Goal: Task Accomplishment & Management: Manage account settings

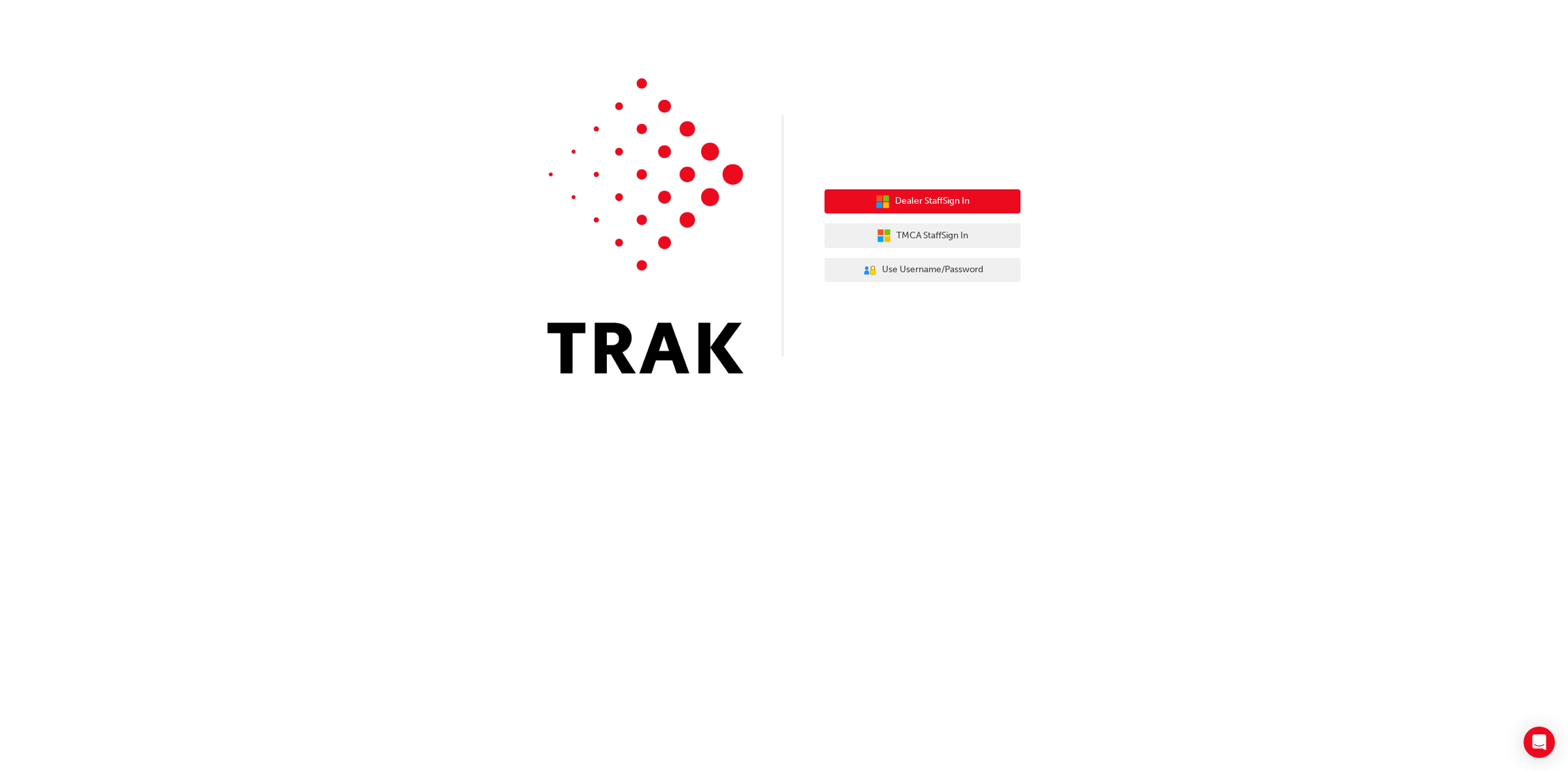
click at [958, 207] on span "Dealer Staff Sign In" at bounding box center [932, 201] width 74 height 15
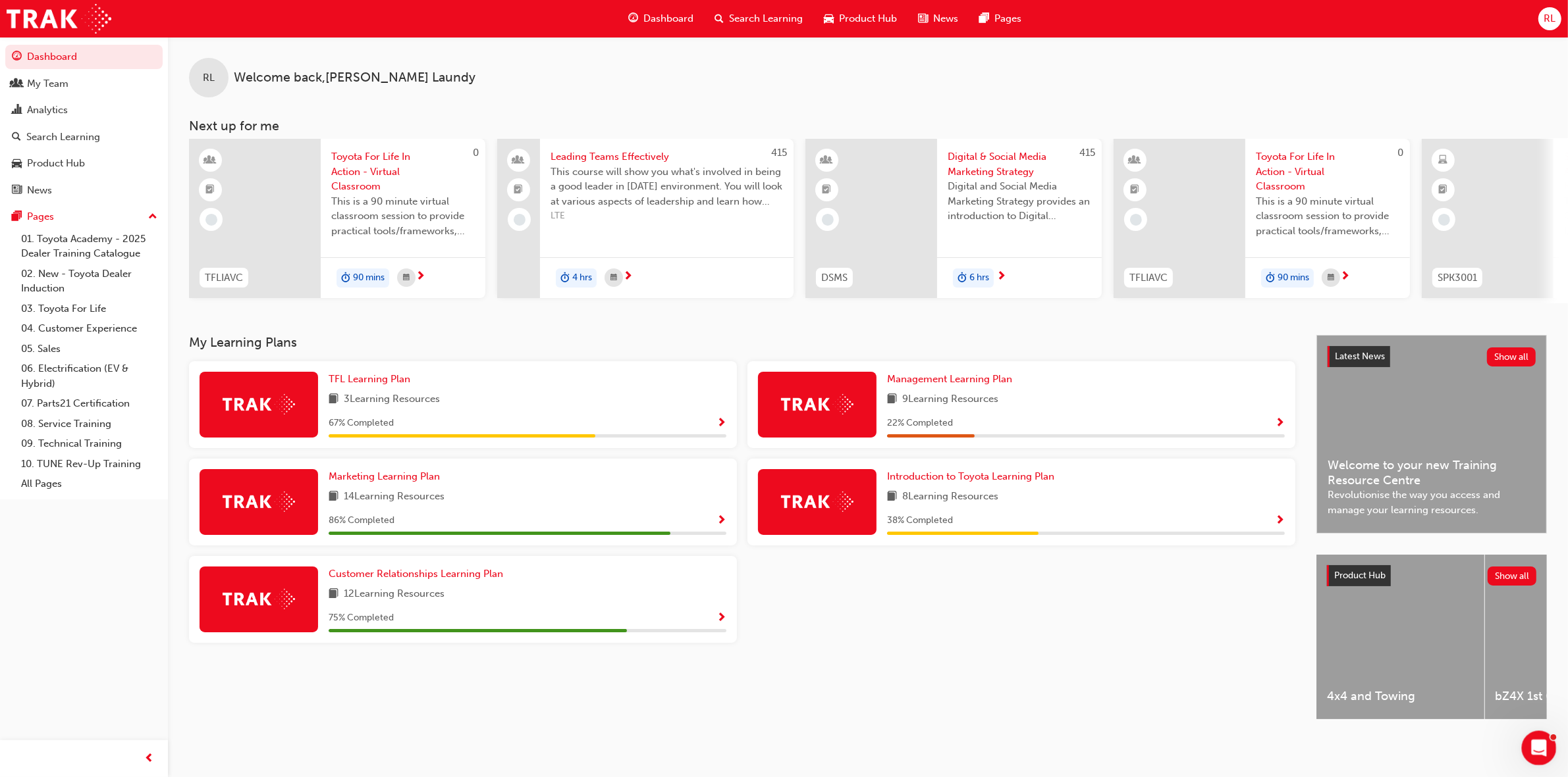
click at [1545, 755] on div "Open Intercom Messenger" at bounding box center [1536, 745] width 43 height 43
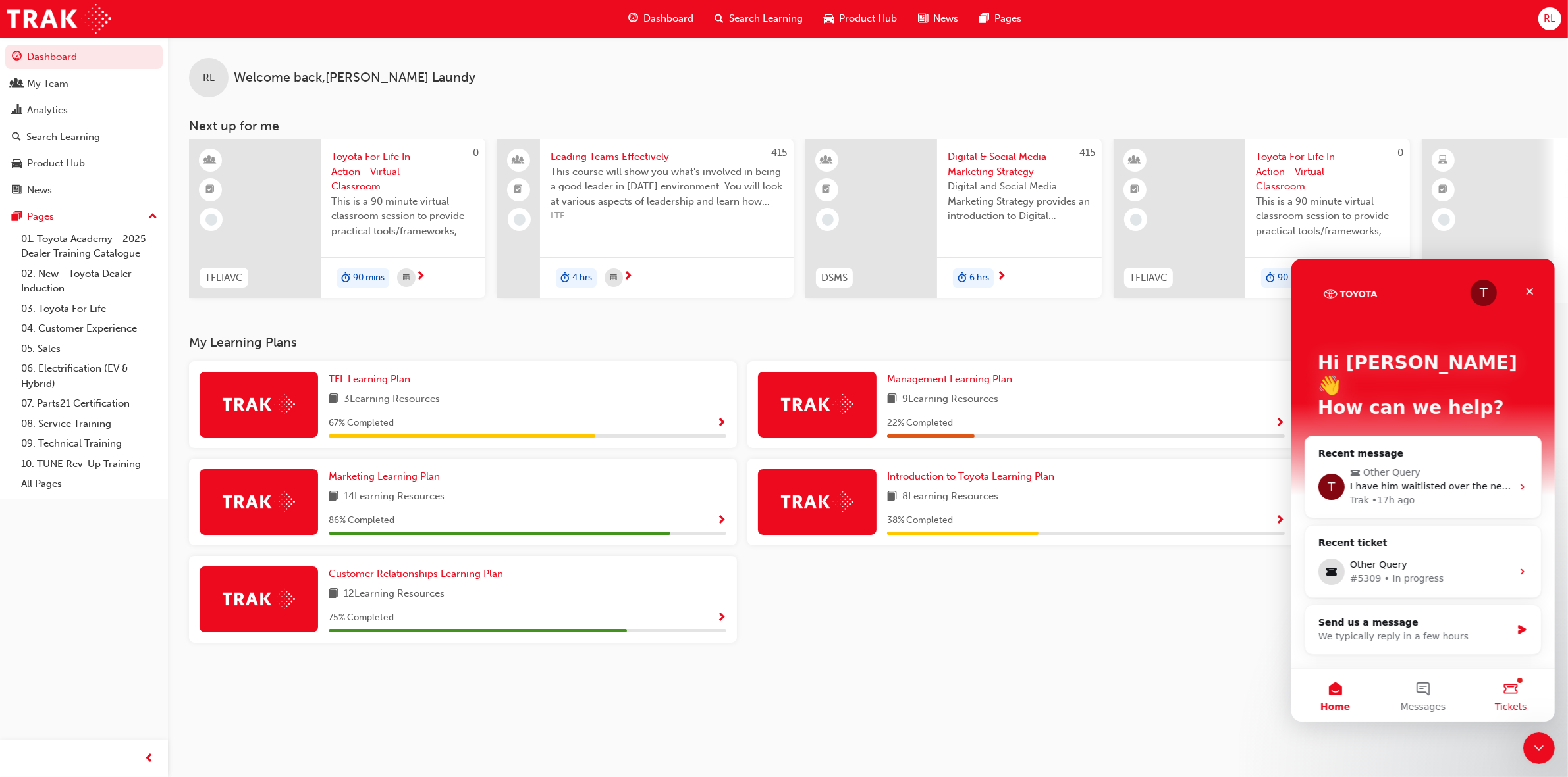
click at [1509, 690] on button "Tickets" at bounding box center [1510, 695] width 88 height 53
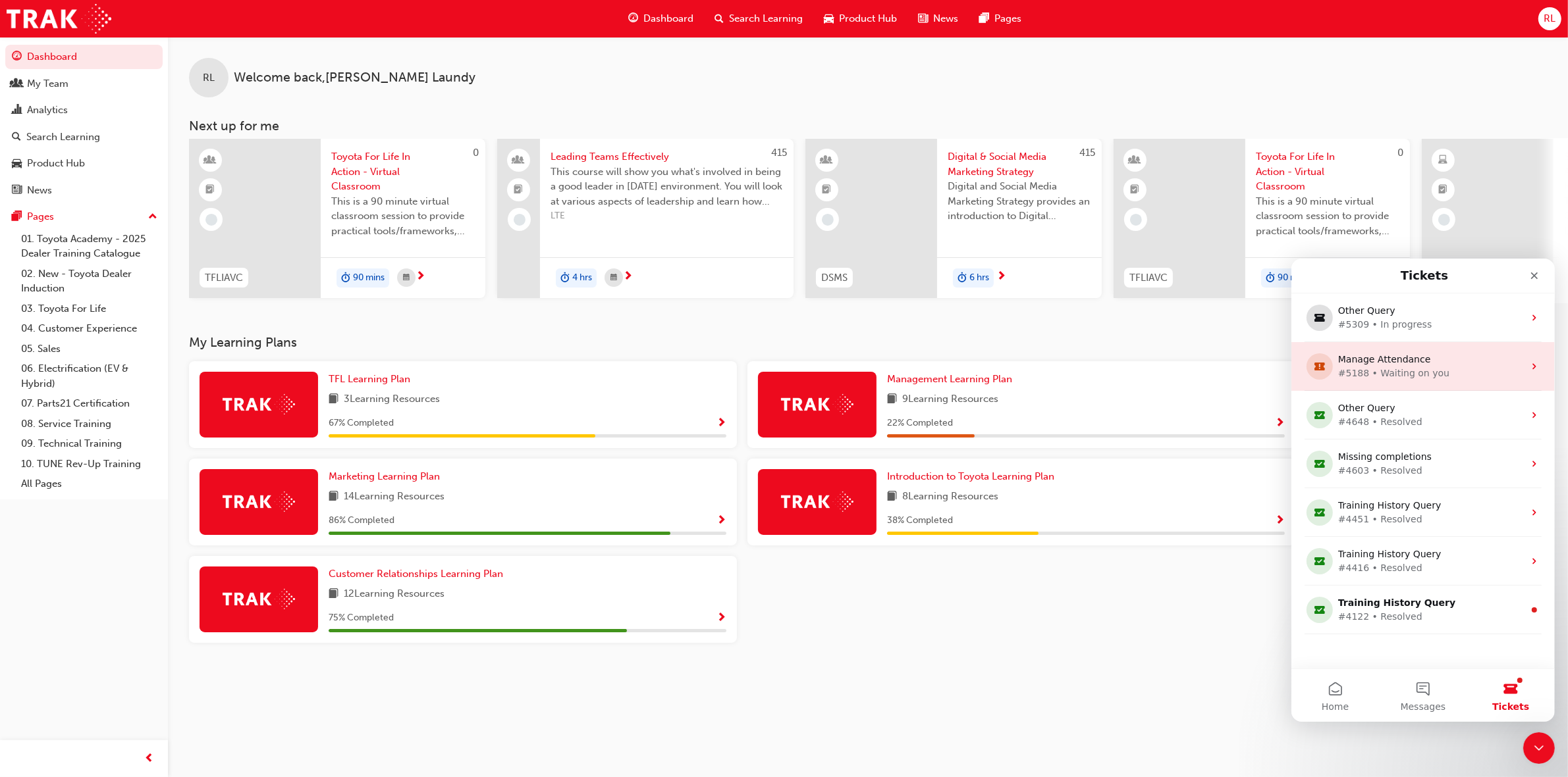
click at [1453, 364] on div "Manage Attendance" at bounding box center [1419, 359] width 164 height 14
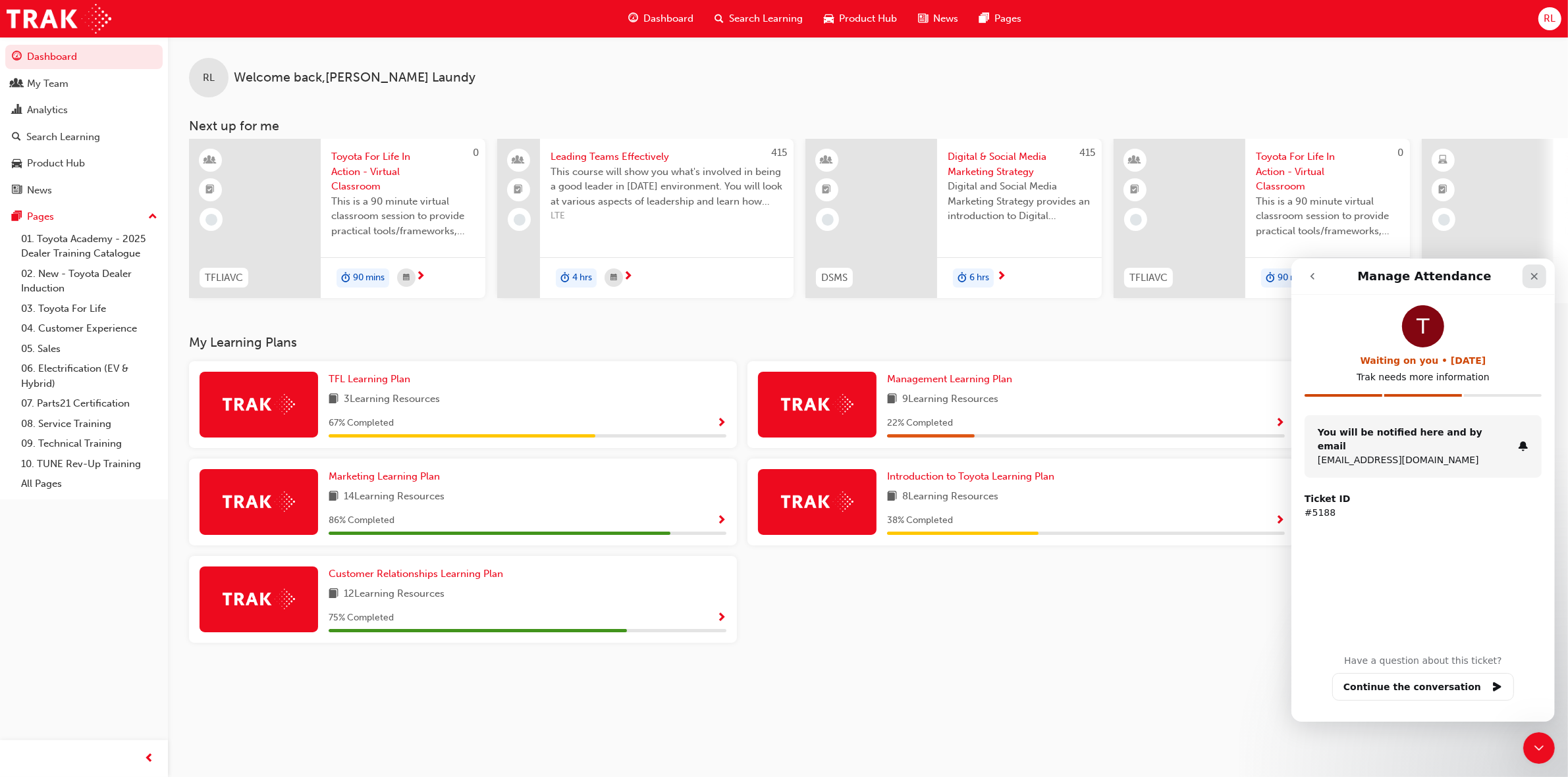
click at [1533, 272] on icon "Close" at bounding box center [1534, 276] width 11 height 11
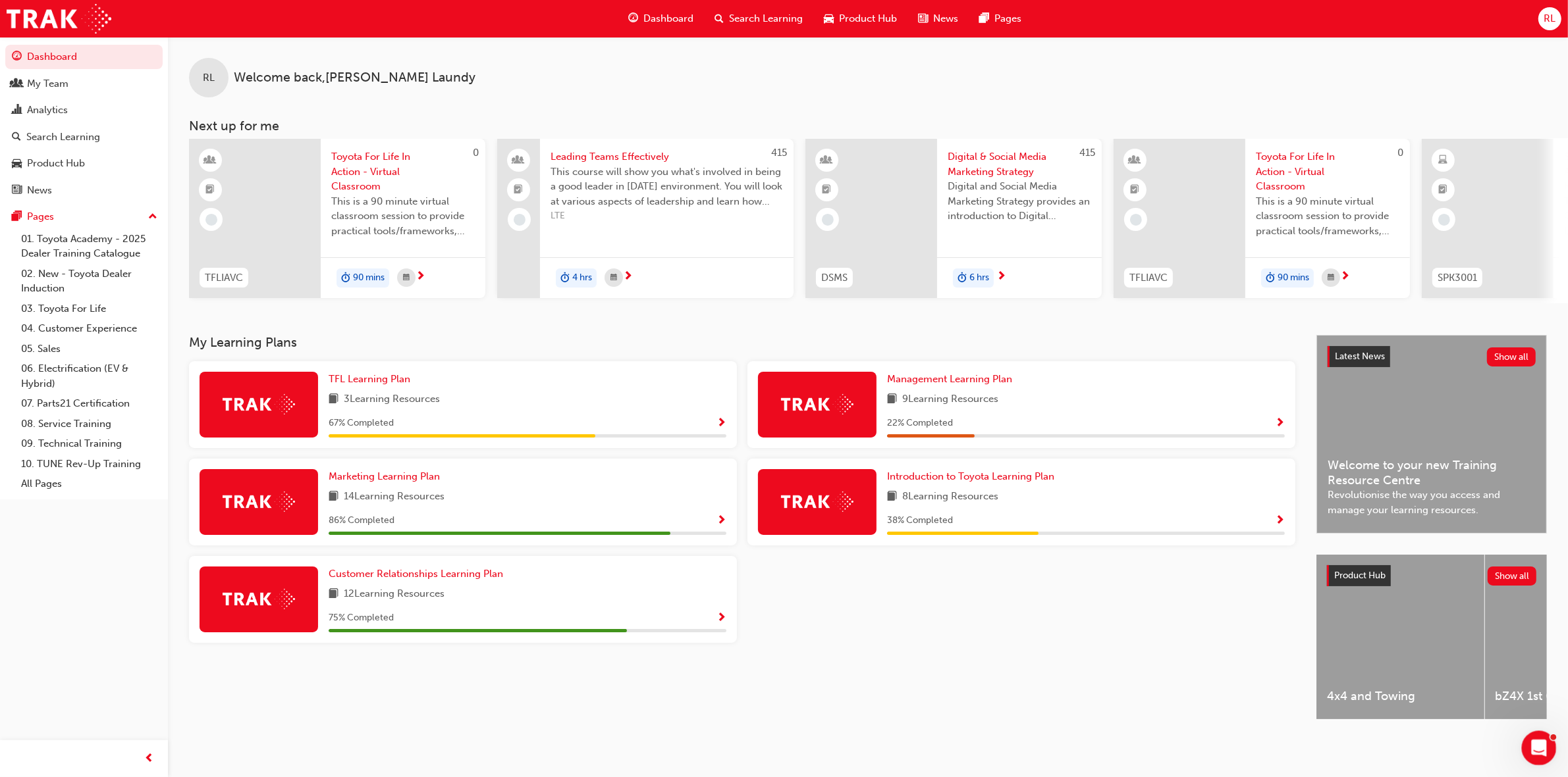
click at [1539, 743] on icon "Open Intercom Messenger" at bounding box center [1536, 746] width 22 height 22
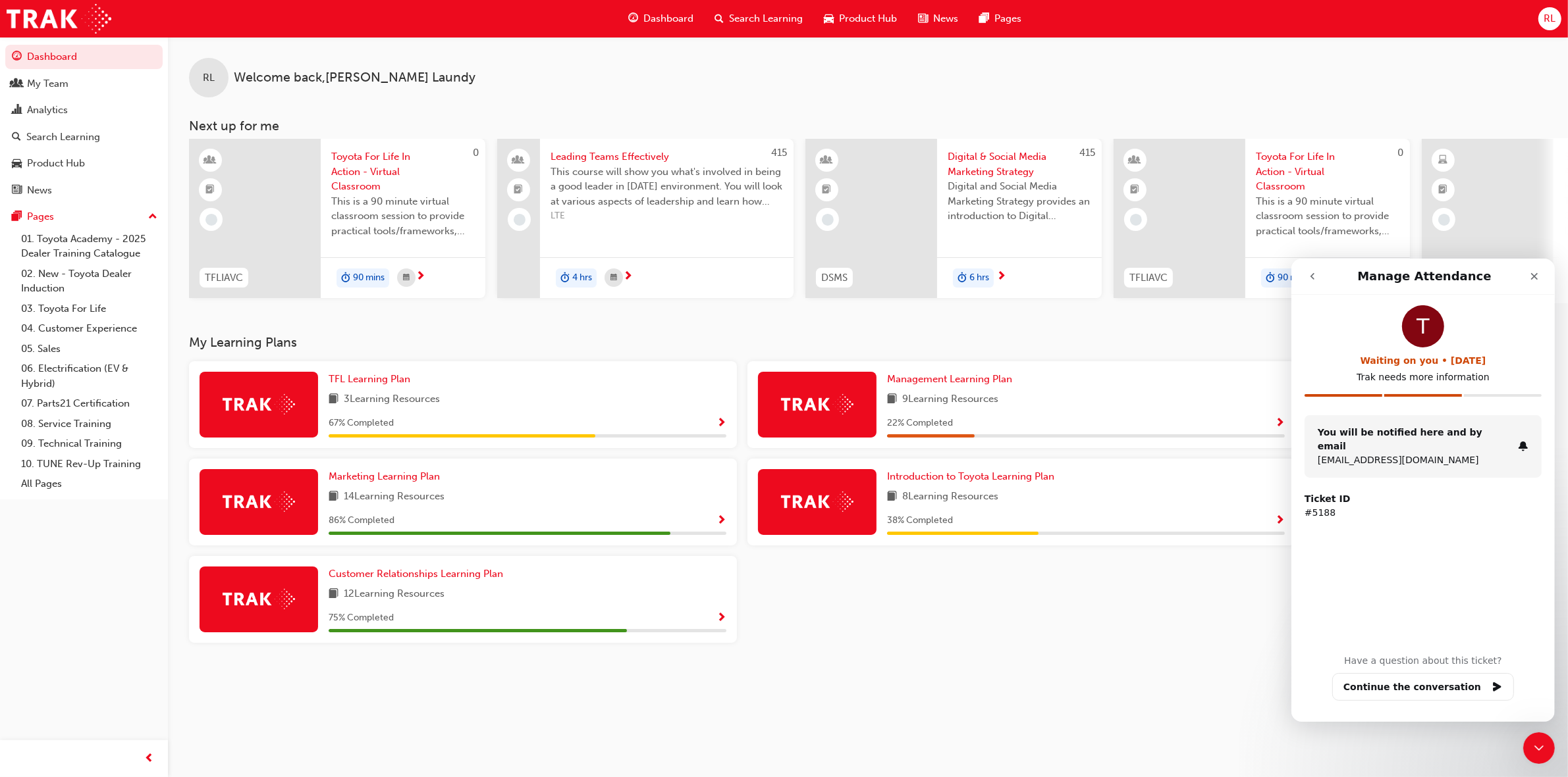
click at [1308, 271] on icon "go back" at bounding box center [1311, 276] width 11 height 11
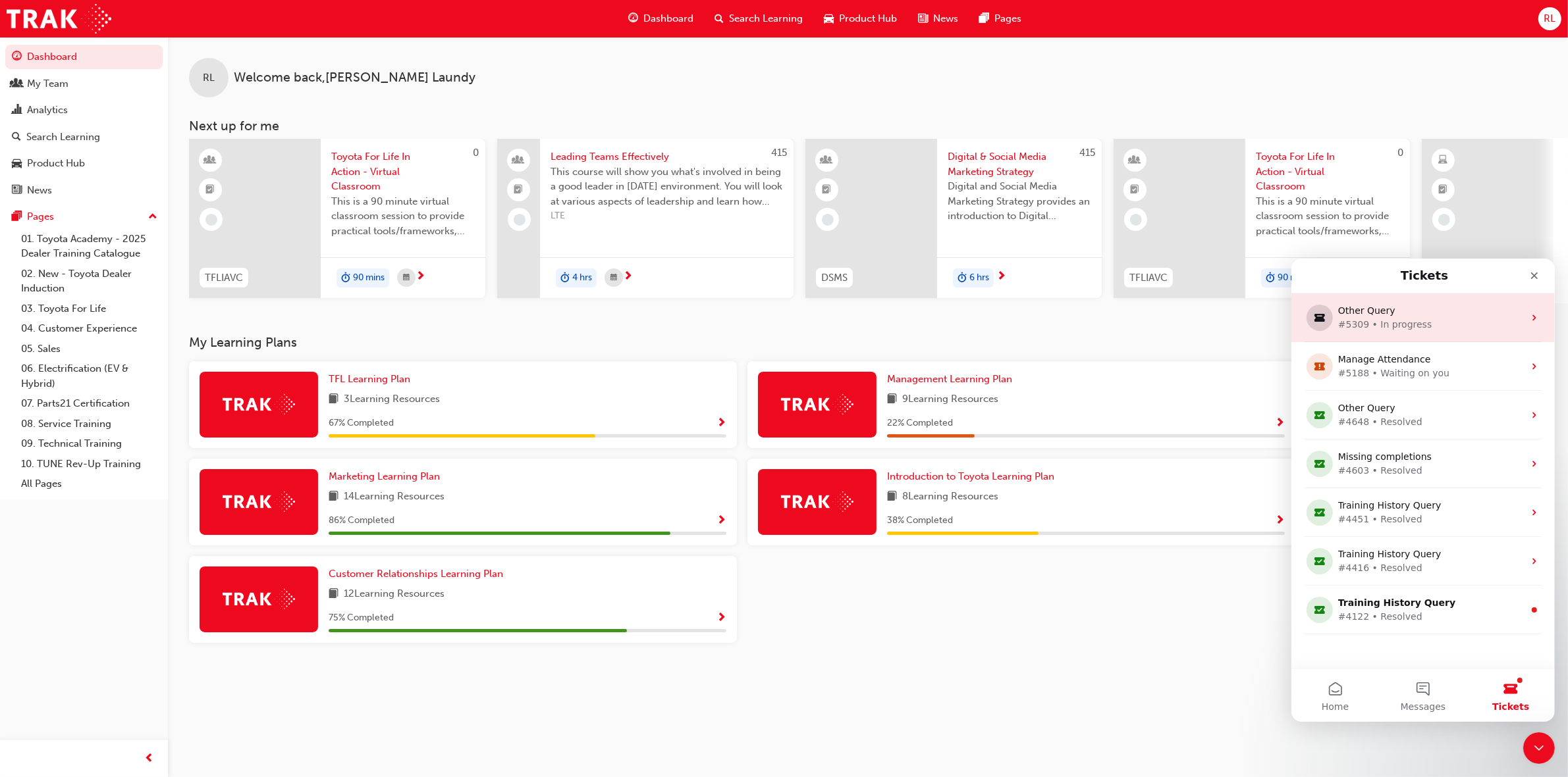
click at [1416, 317] on div "#5309 • In progress" at bounding box center [1419, 324] width 164 height 14
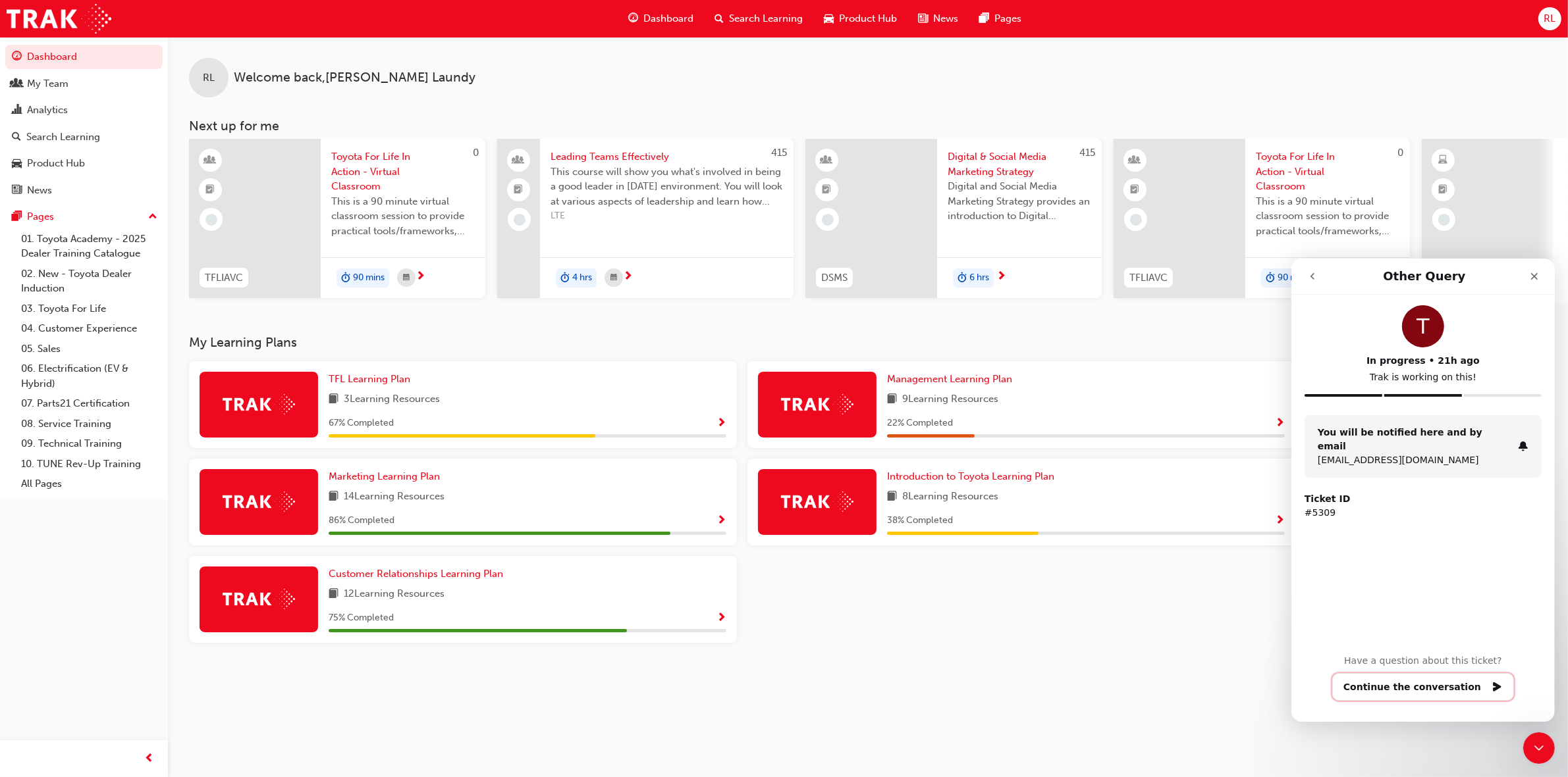
click at [1476, 688] on button "Continue the conversation" at bounding box center [1422, 686] width 182 height 27
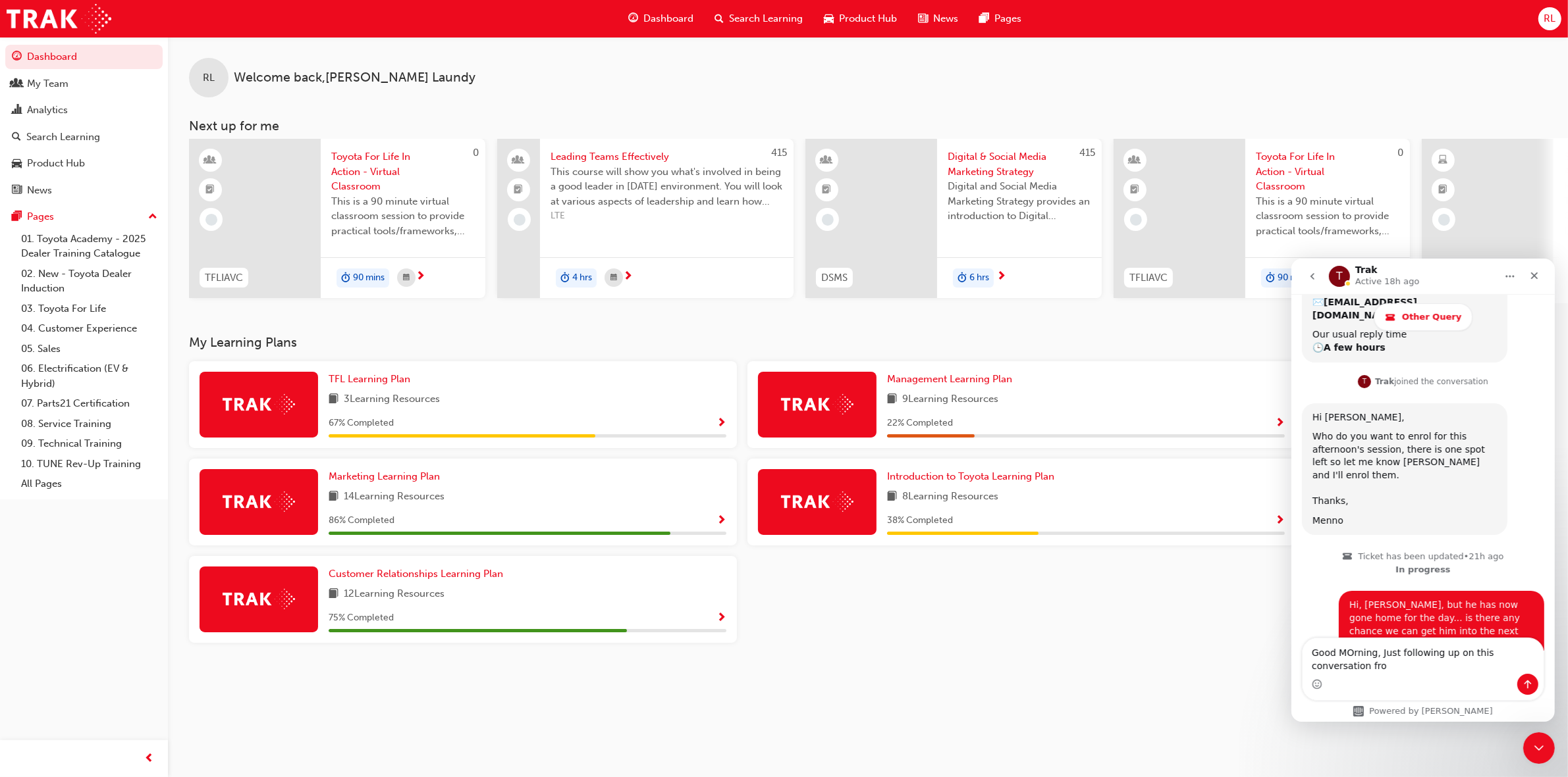
scroll to position [726, 0]
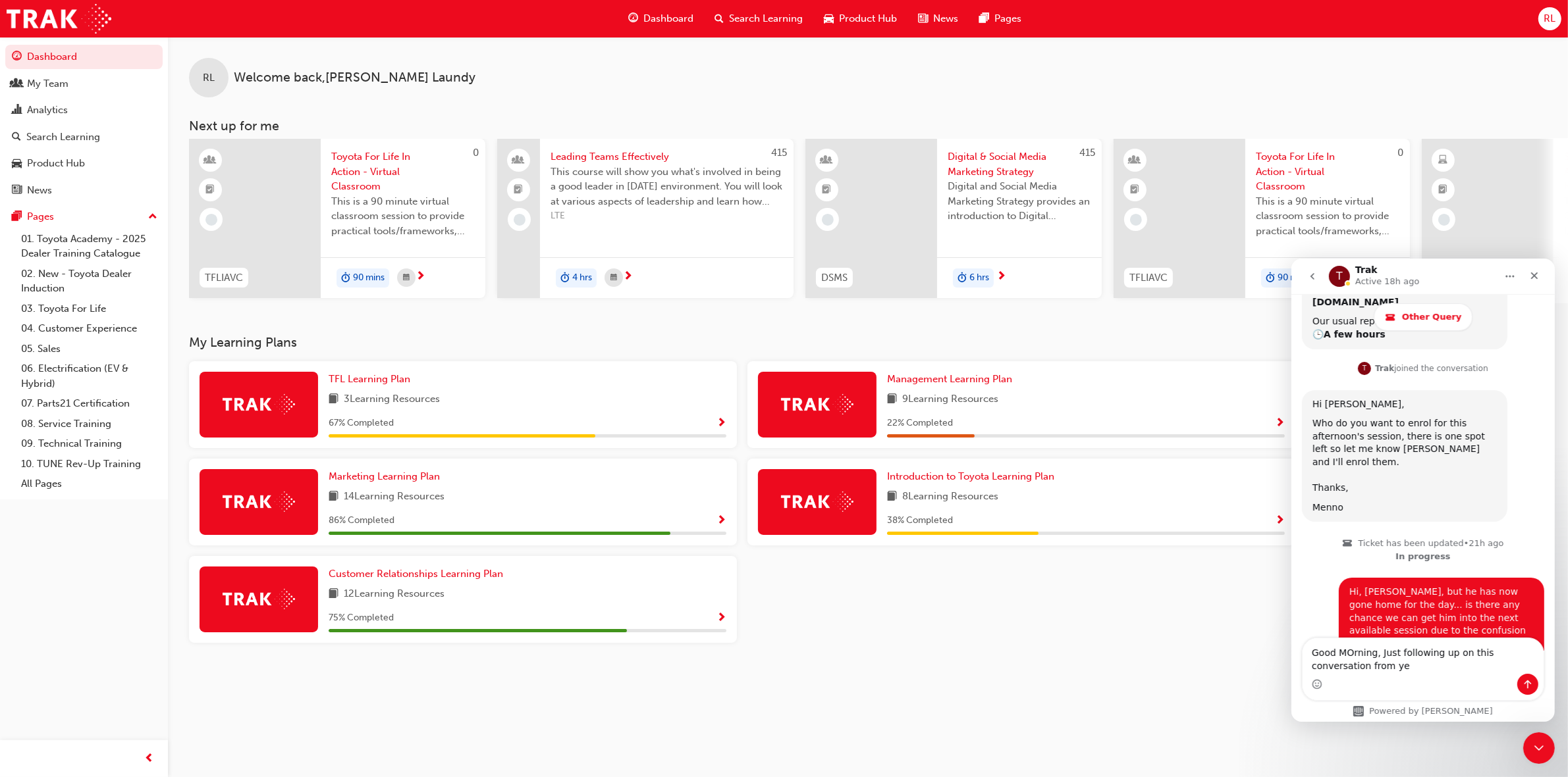
click at [1350, 653] on textarea "Good MOrning, Just following up on this conversation from ye" at bounding box center [1422, 655] width 241 height 35
click at [1362, 669] on textarea "Good Morning, Just following up on this conversation from ye" at bounding box center [1422, 655] width 241 height 35
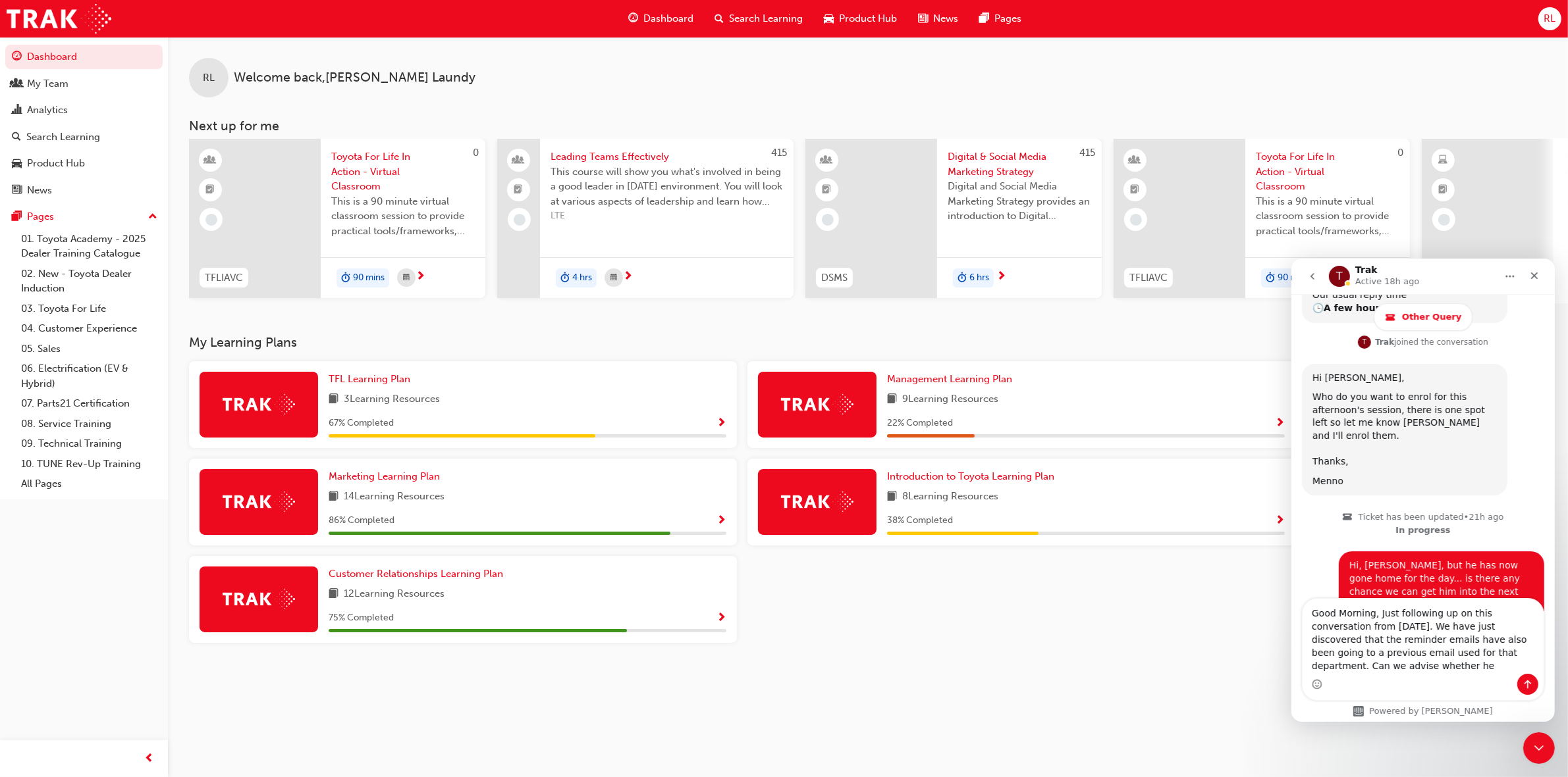
scroll to position [766, 0]
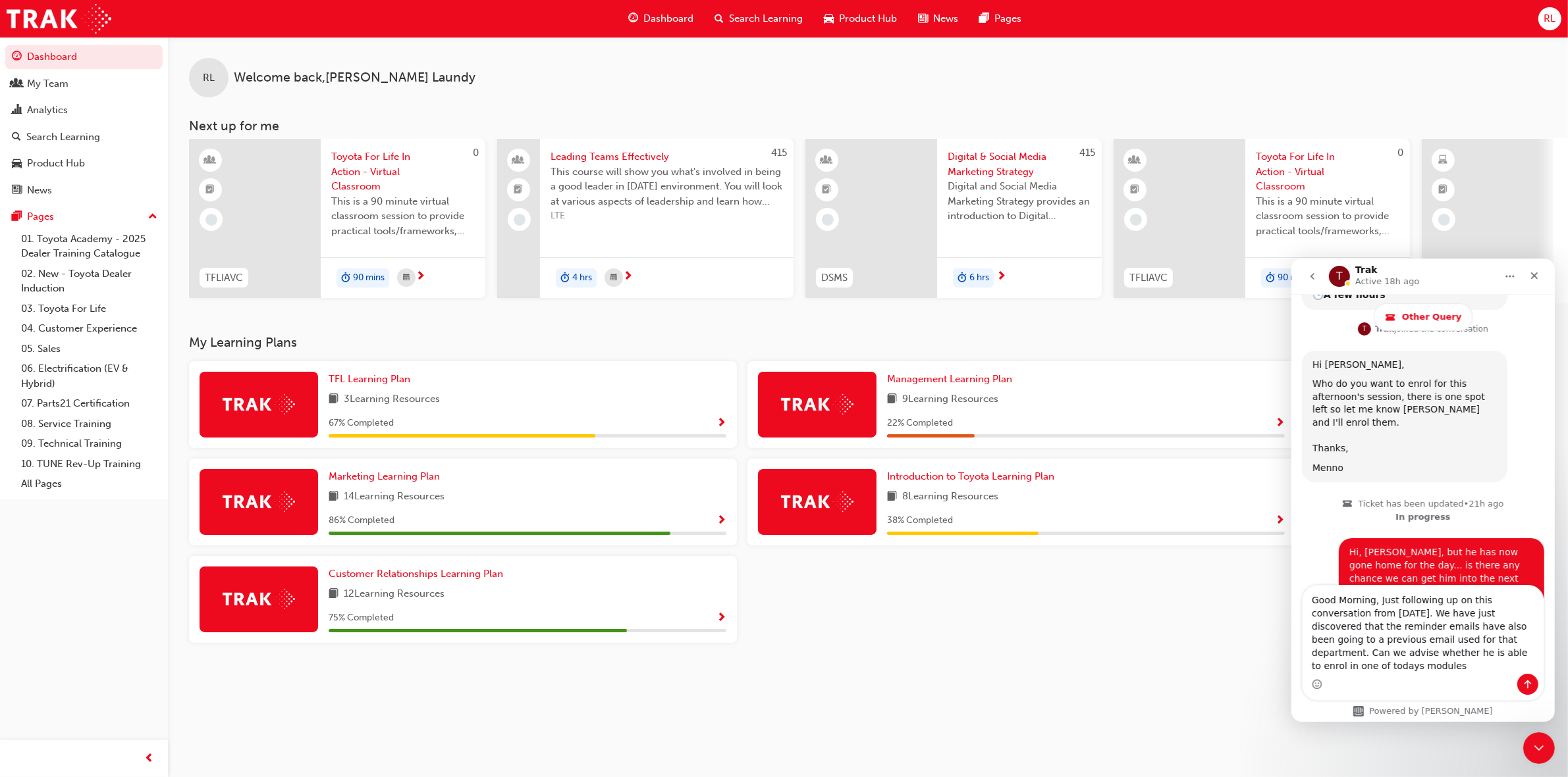
type textarea "Good Morning, Just following up on this conversation from [DATE]. We have just …"
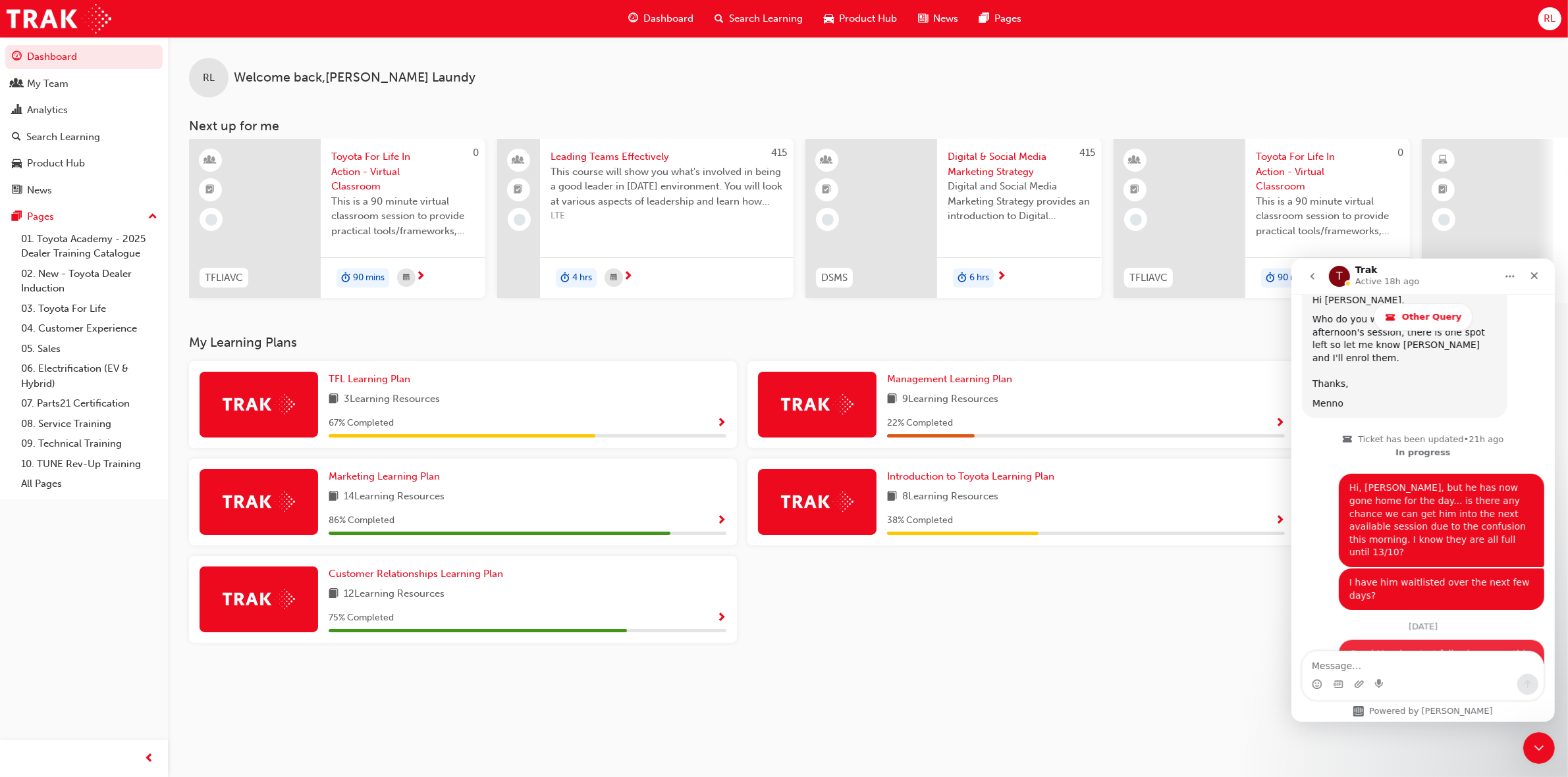
scroll to position [853, 0]
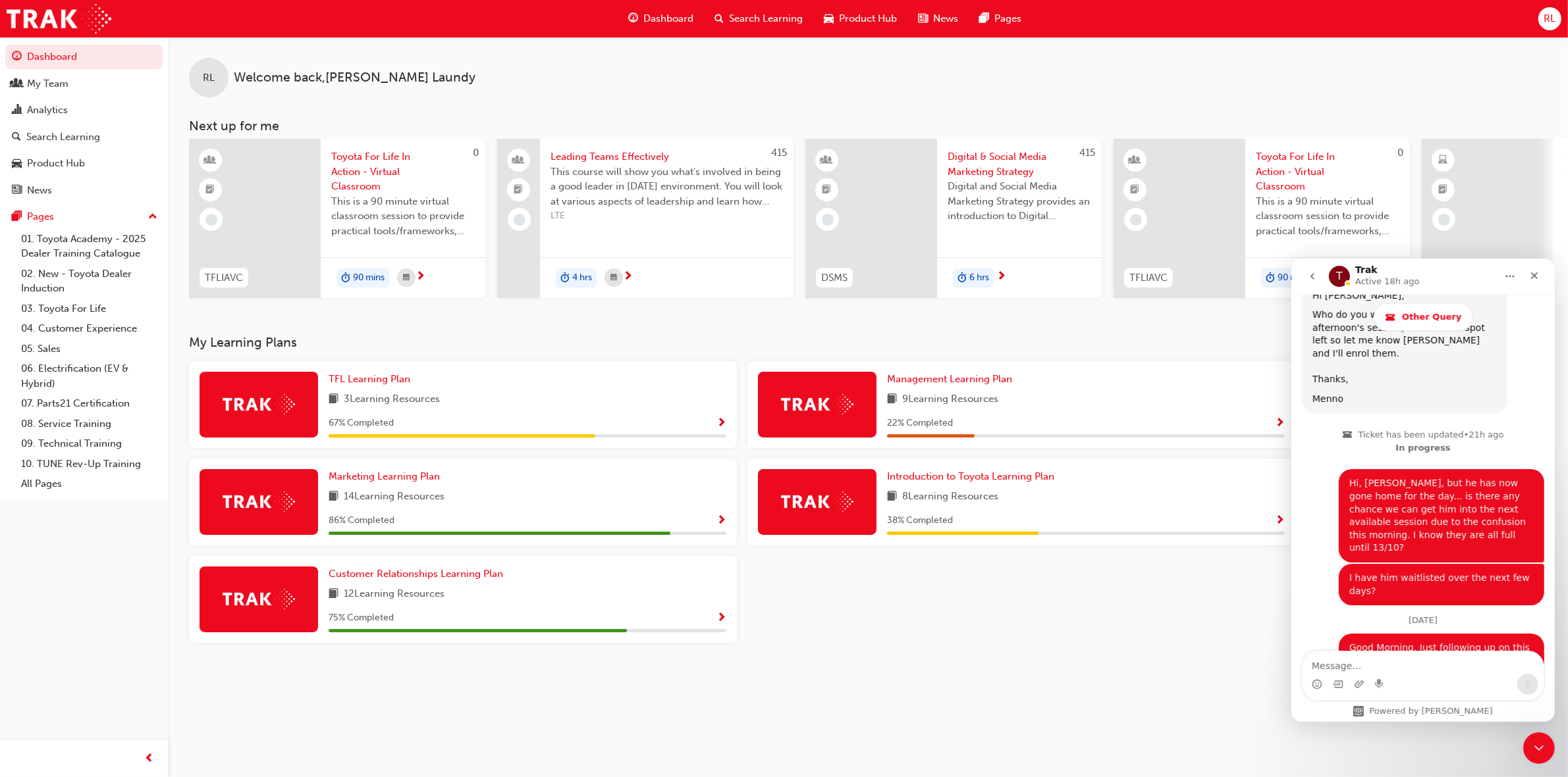
click at [765, 23] on span "Search Learning" at bounding box center [766, 18] width 74 height 15
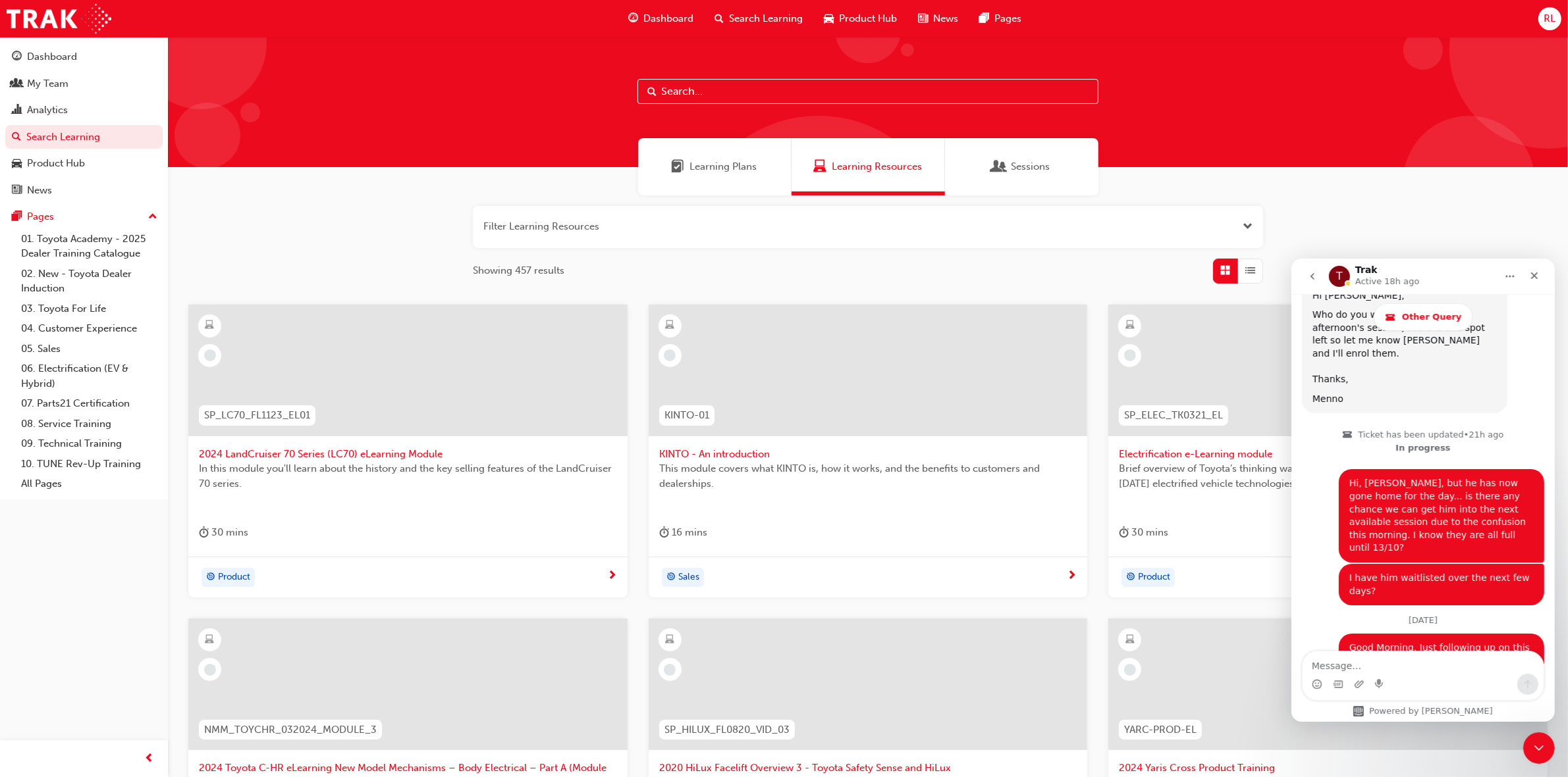
click at [731, 90] on input "text" at bounding box center [868, 91] width 461 height 25
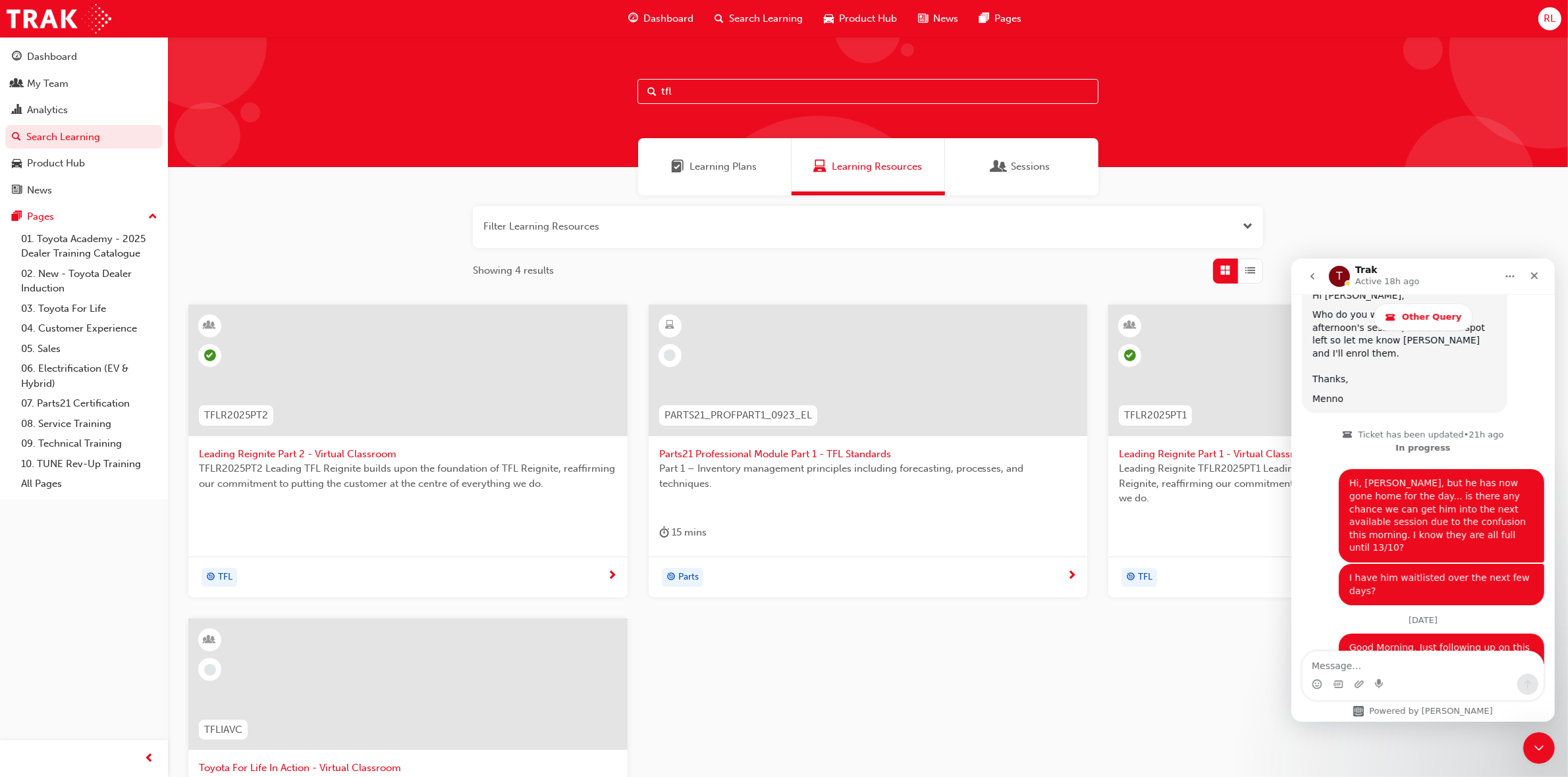
type input "tfl"
click at [361, 458] on span "Leading Reignite Part 2 - Virtual Classroom" at bounding box center [408, 454] width 418 height 15
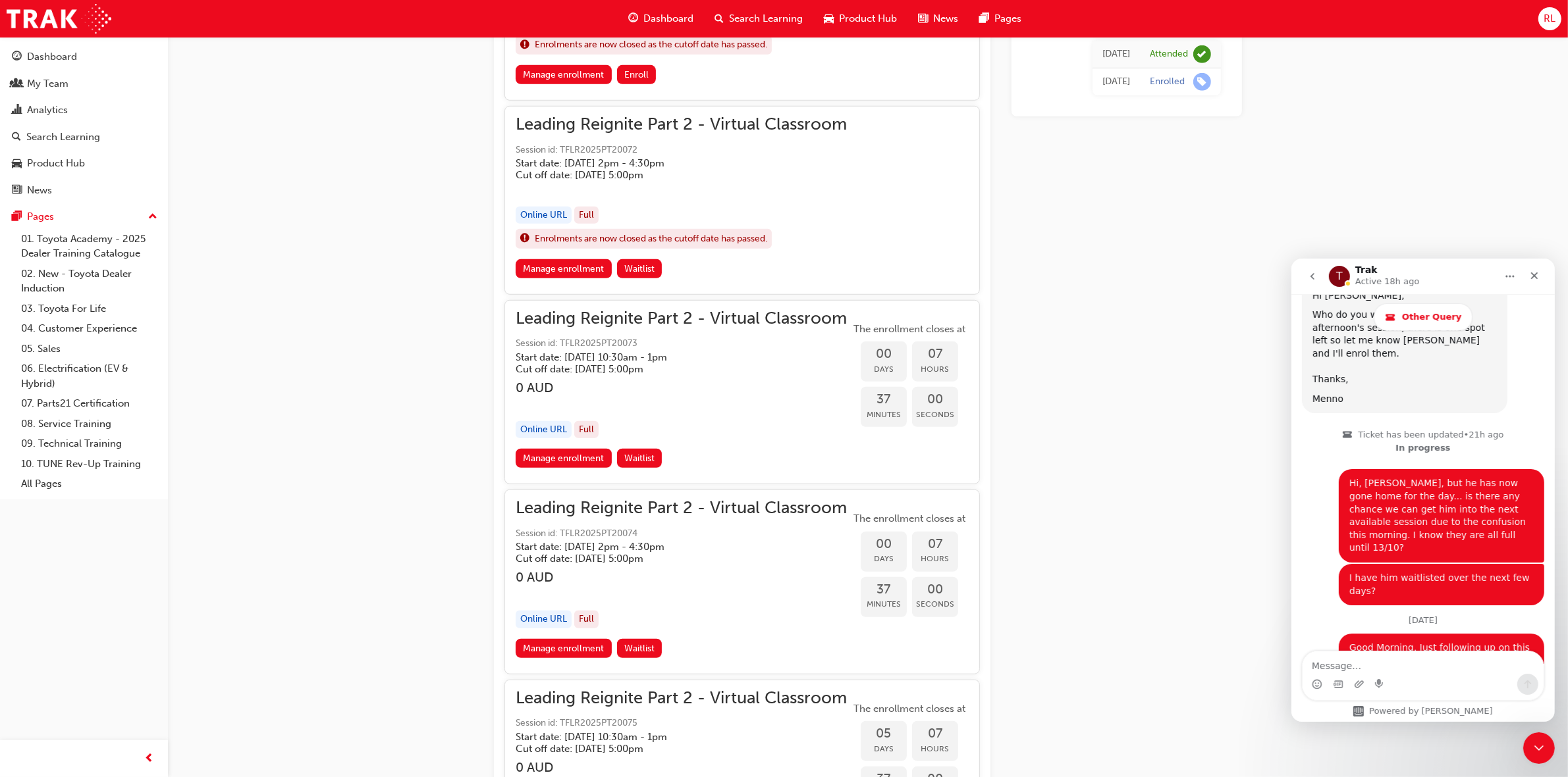
scroll to position [1193, 0]
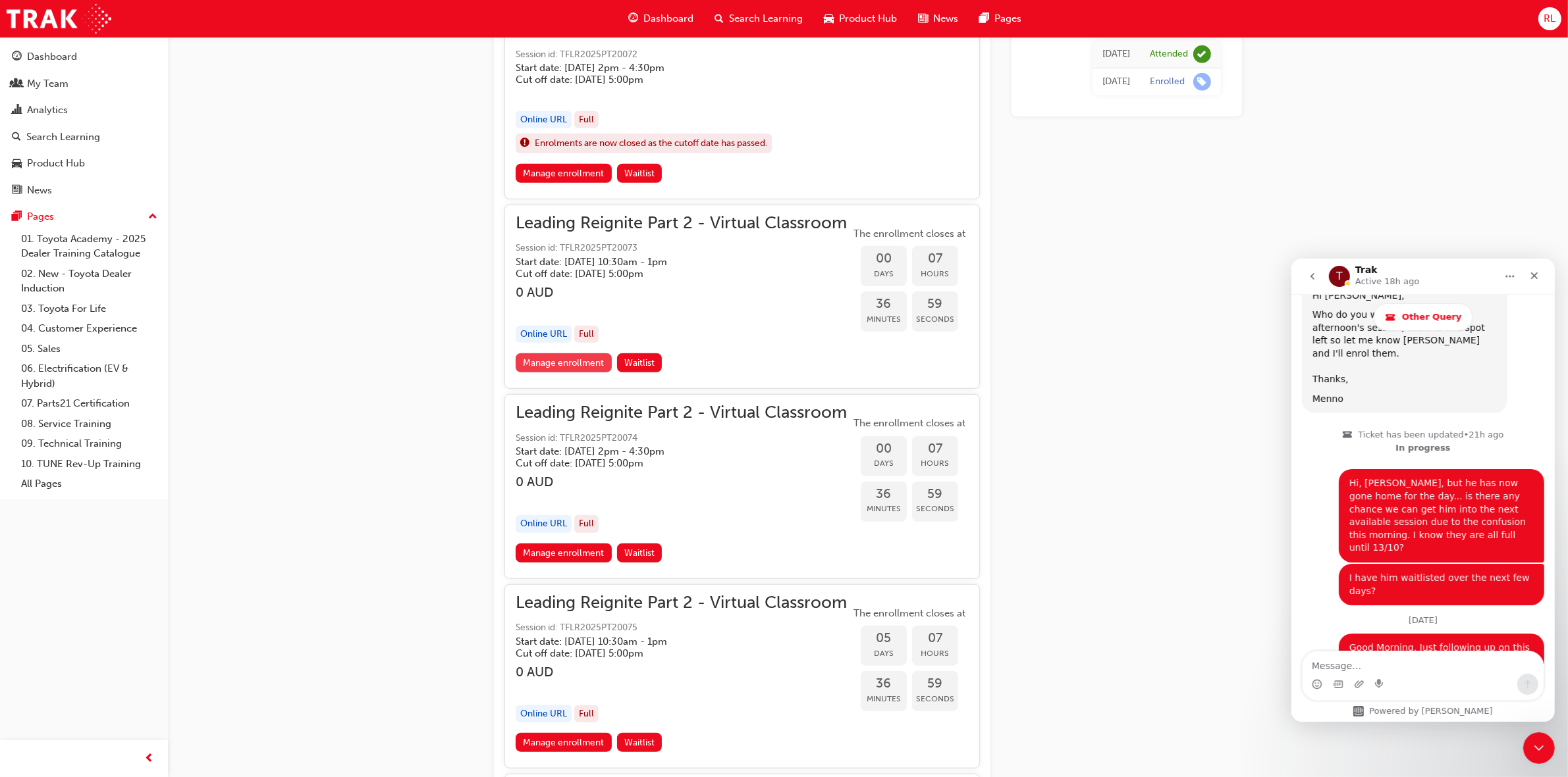
click at [590, 364] on link "Manage enrollment" at bounding box center [563, 363] width 96 height 19
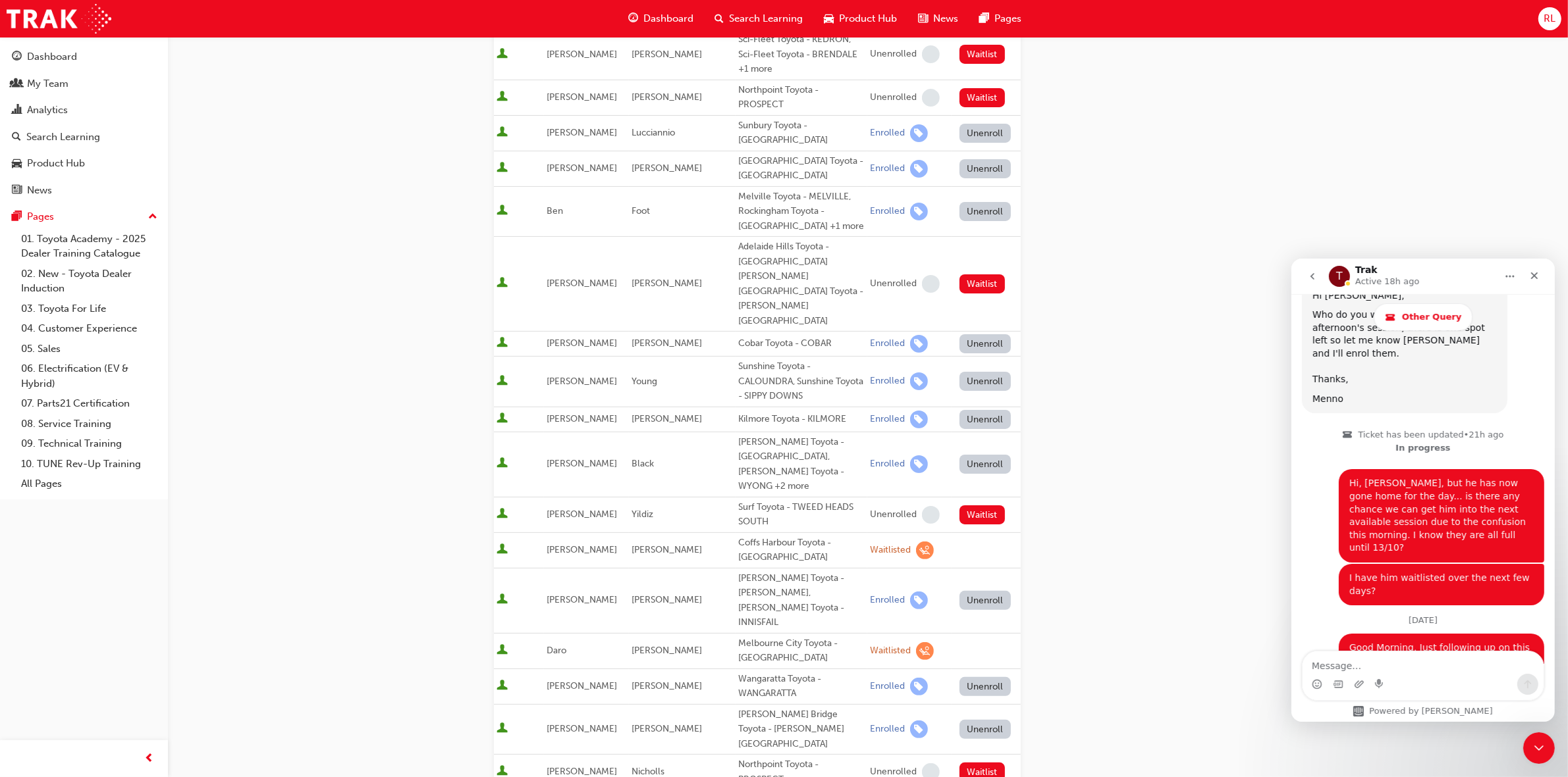
scroll to position [247, 0]
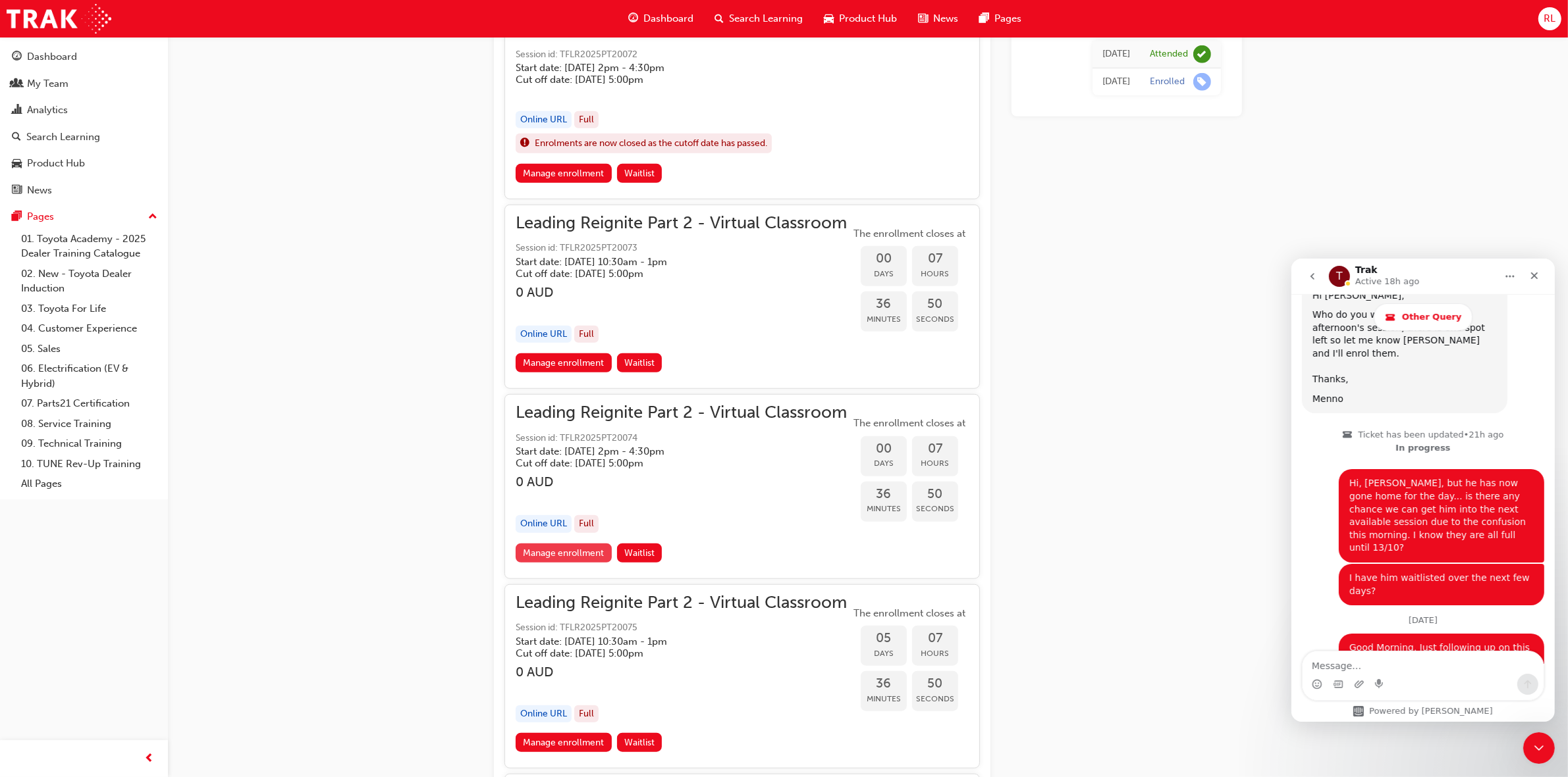
click at [574, 555] on link "Manage enrollment" at bounding box center [563, 553] width 96 height 19
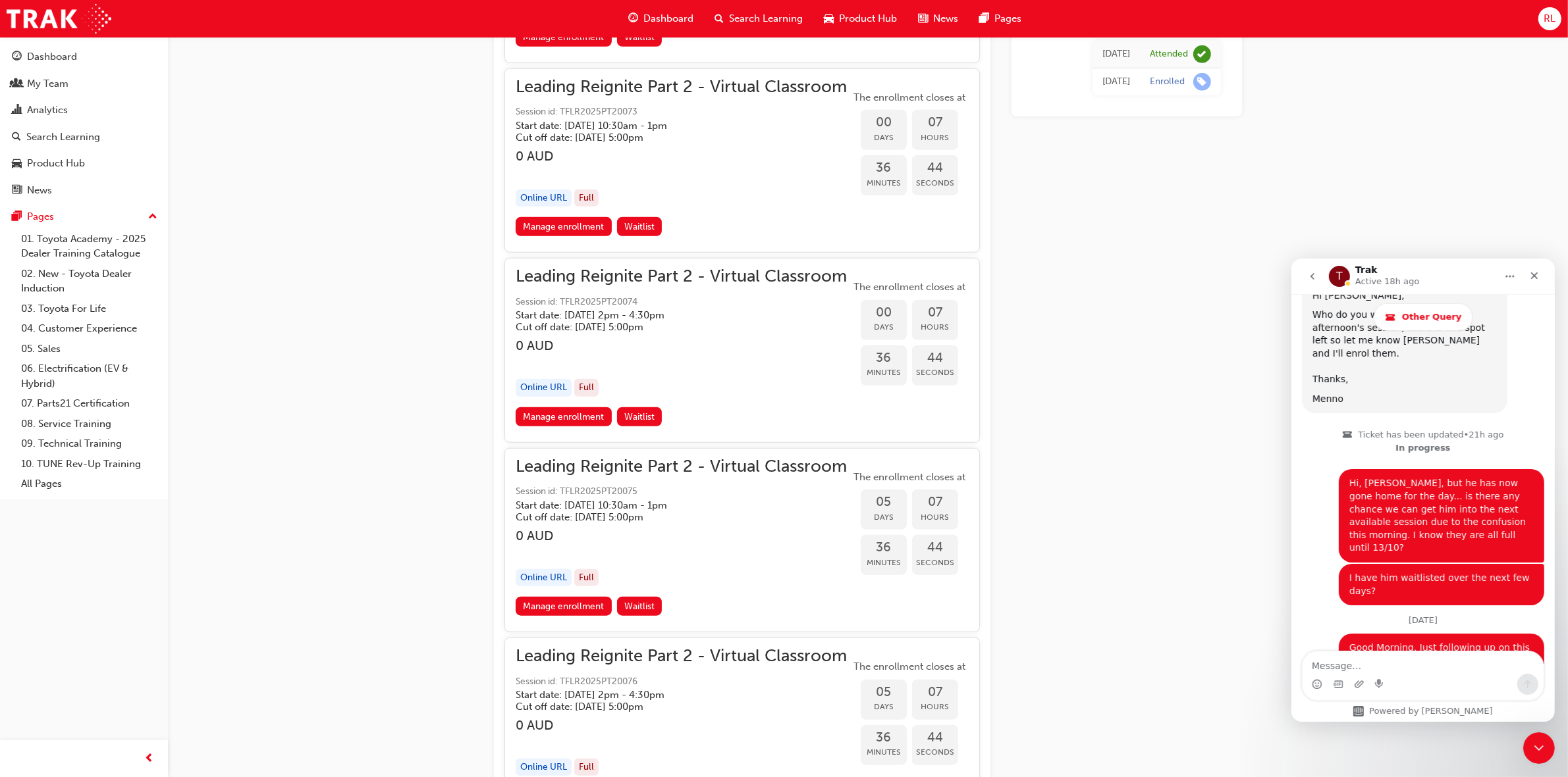
scroll to position [1357, 0]
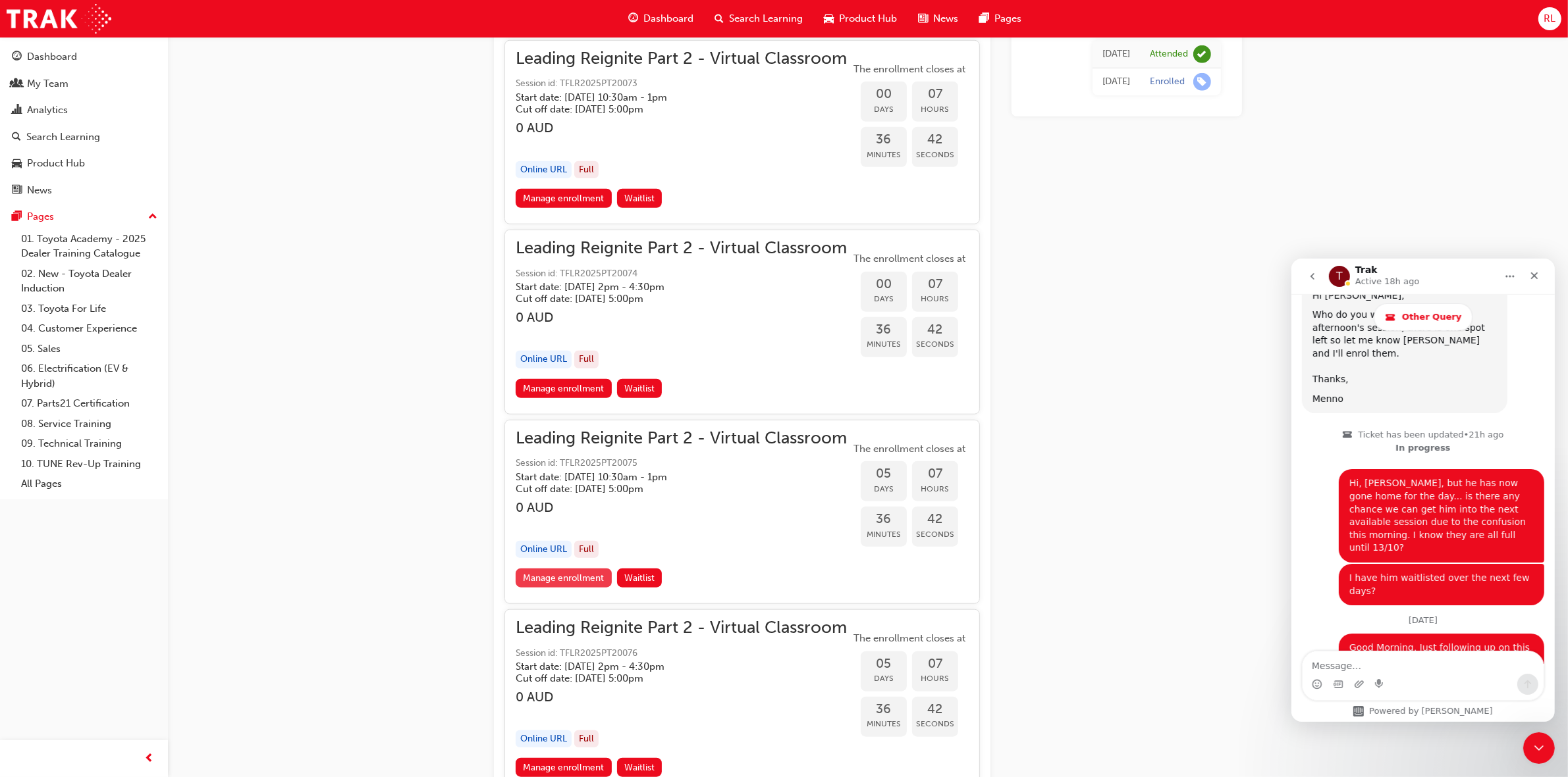
click at [587, 569] on link "Manage enrollment" at bounding box center [563, 579] width 96 height 19
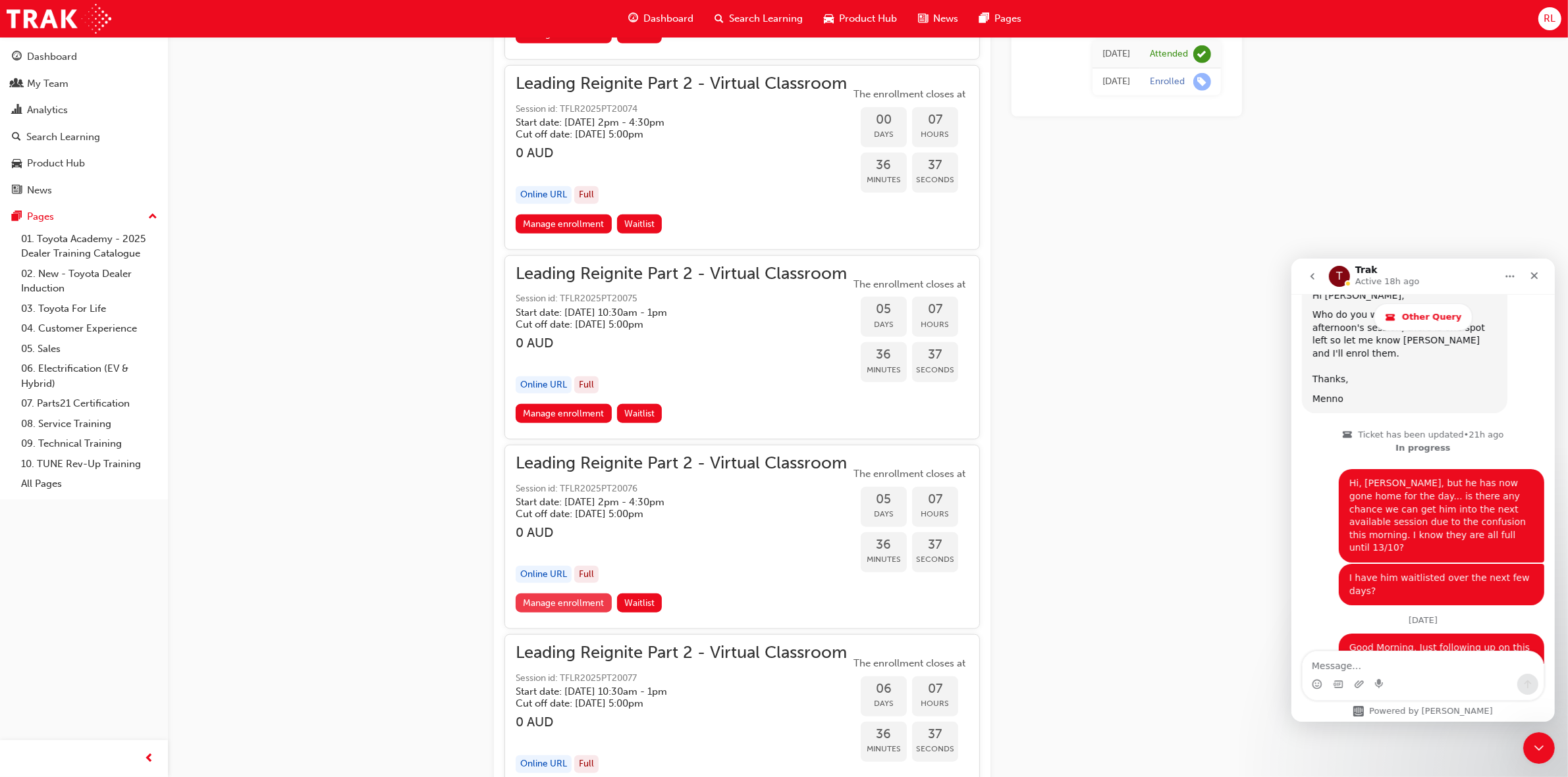
click at [593, 609] on link "Manage enrollment" at bounding box center [563, 603] width 96 height 19
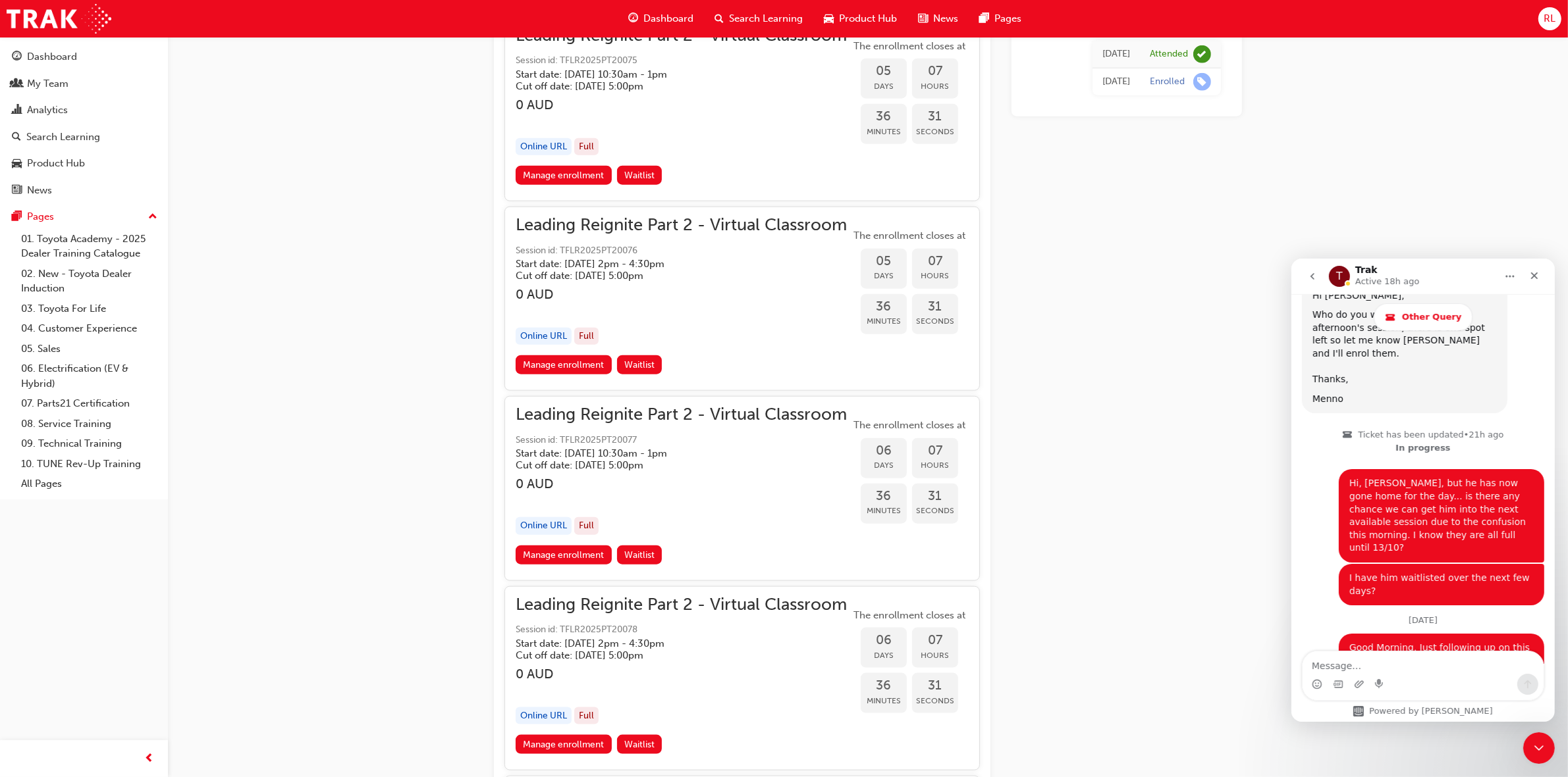
scroll to position [1769, 0]
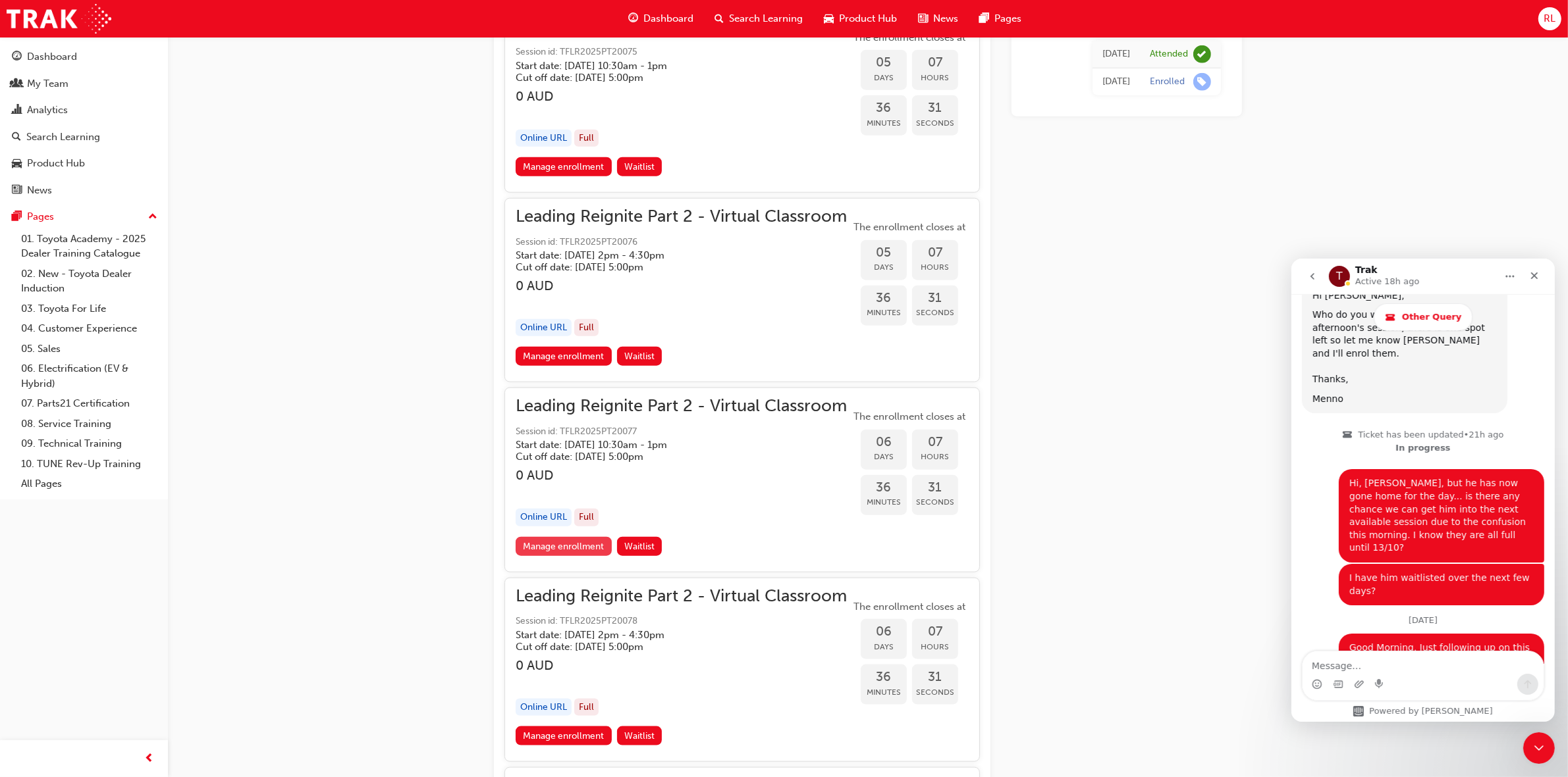
click at [597, 542] on link "Manage enrollment" at bounding box center [563, 547] width 96 height 19
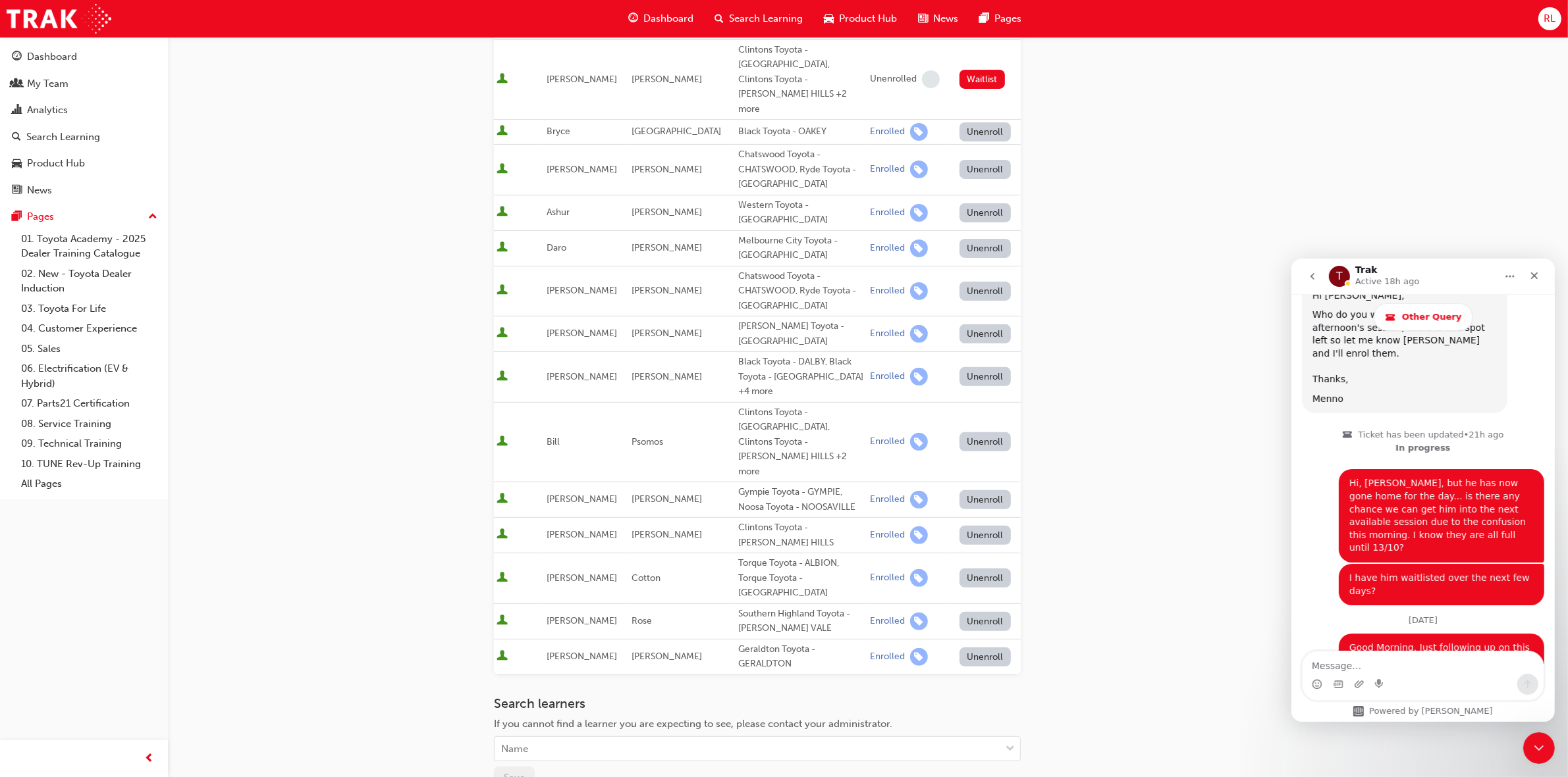
scroll to position [493, 0]
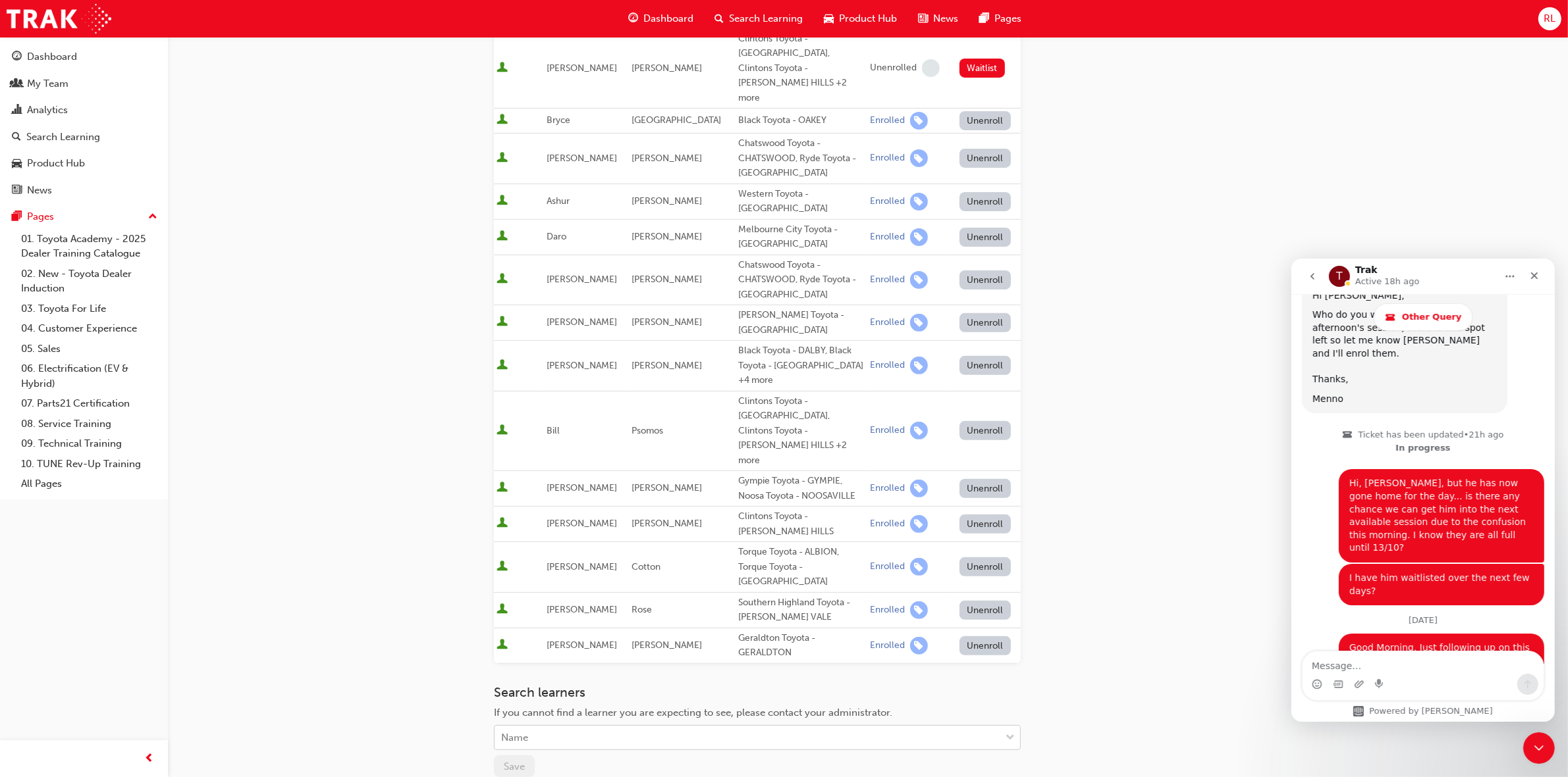
drag, startPoint x: 642, startPoint y: 663, endPoint x: 648, endPoint y: 662, distance: 6.1
click at [643, 727] on div "Name" at bounding box center [748, 738] width 506 height 23
type input "[PERSON_NAME]"
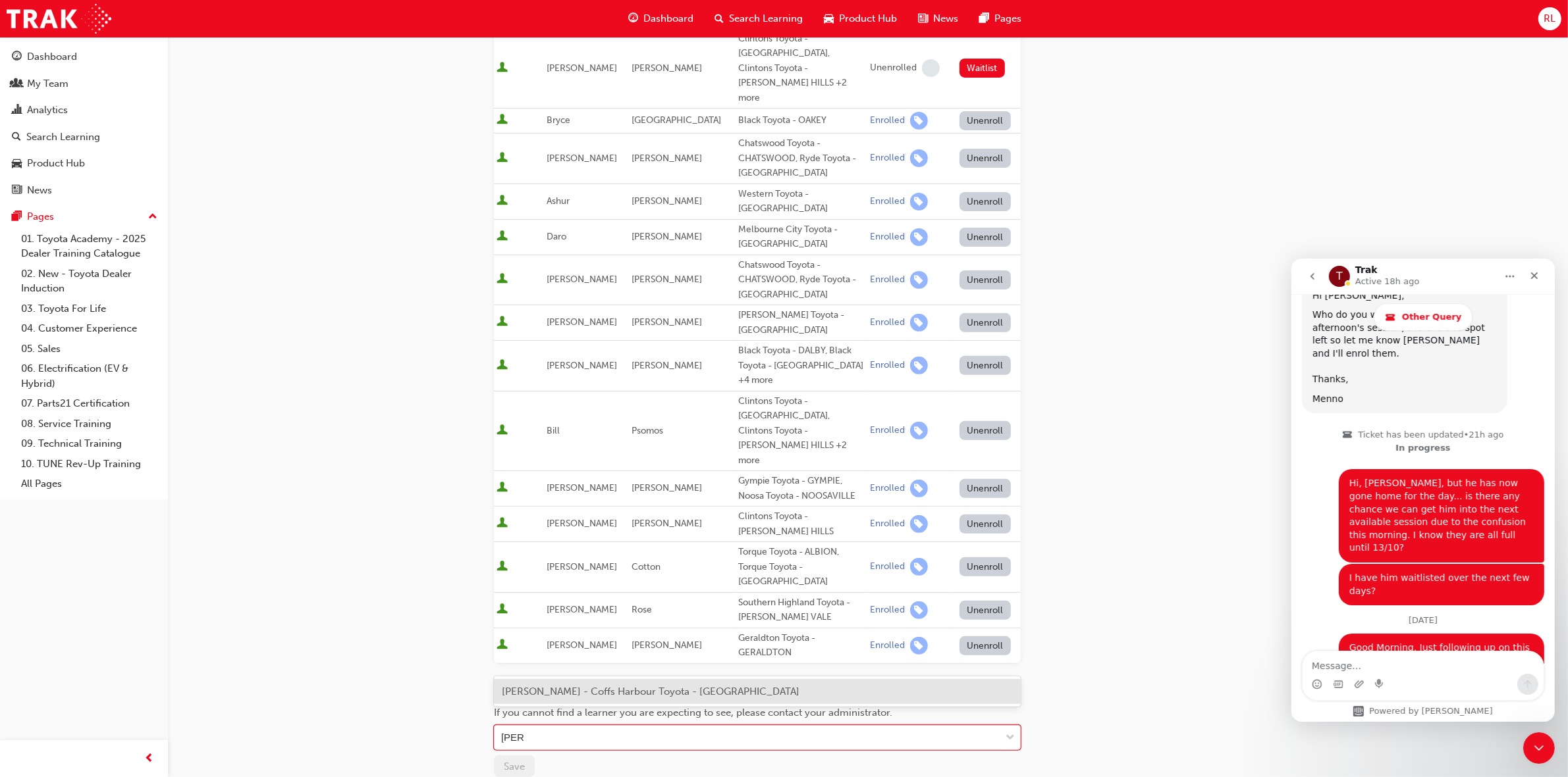
drag, startPoint x: 697, startPoint y: 696, endPoint x: 704, endPoint y: 693, distance: 7.6
click at [698, 696] on span "[PERSON_NAME] - Coffs Harbour Toyota - [GEOGRAPHIC_DATA]" at bounding box center [650, 691] width 298 height 11
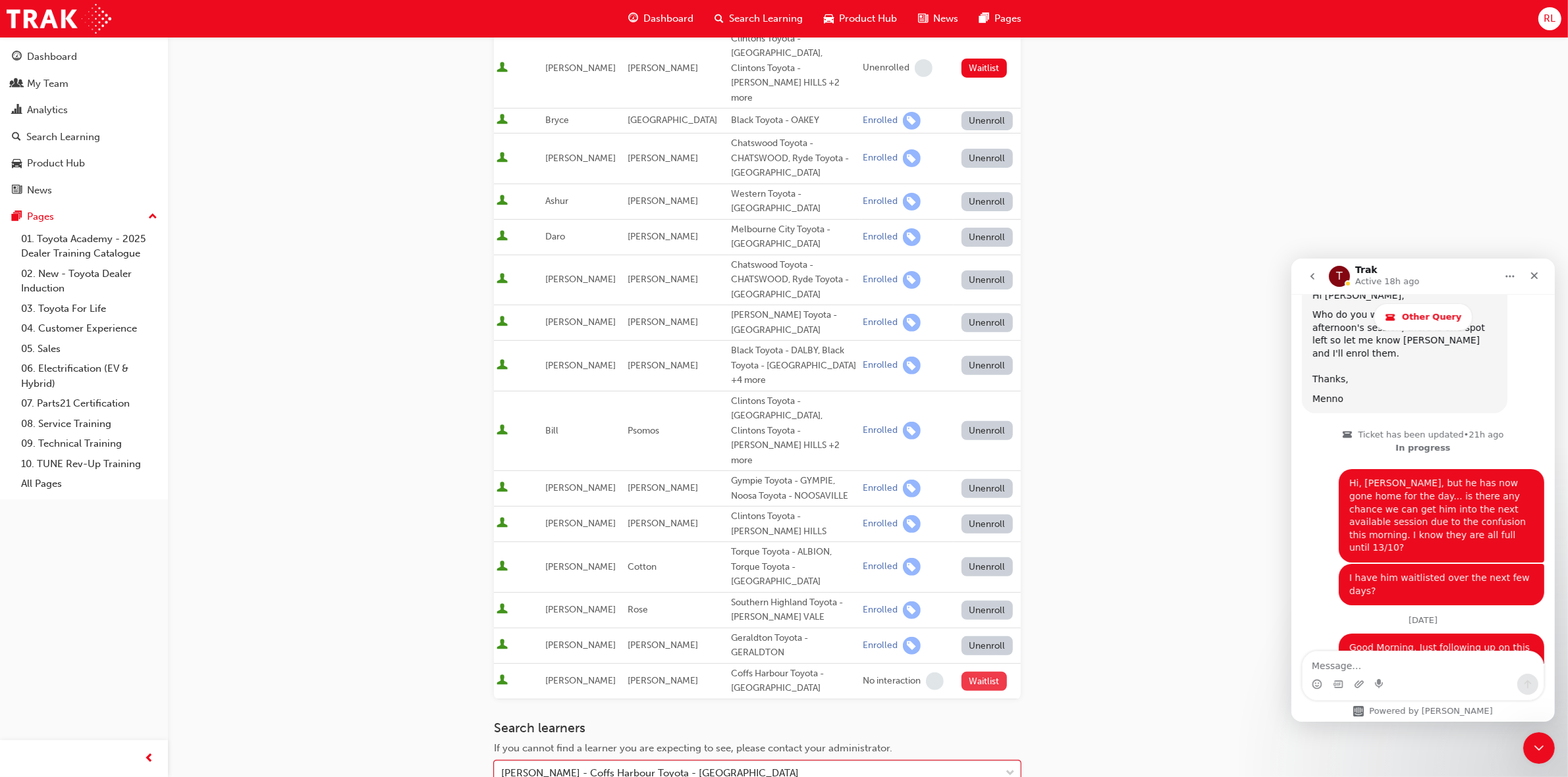
click at [975, 672] on button "Waitlist" at bounding box center [984, 681] width 46 height 19
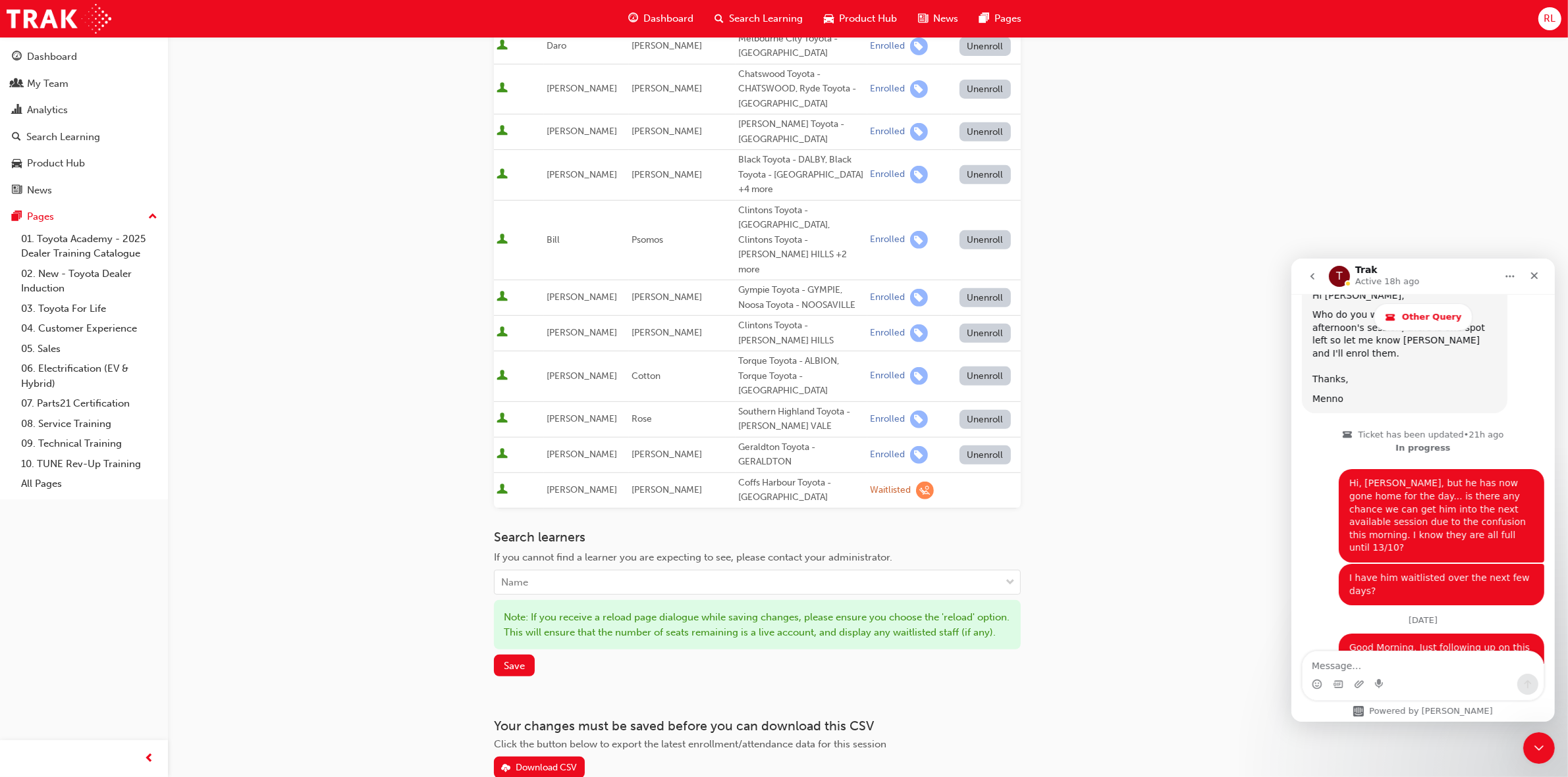
scroll to position [695, 0]
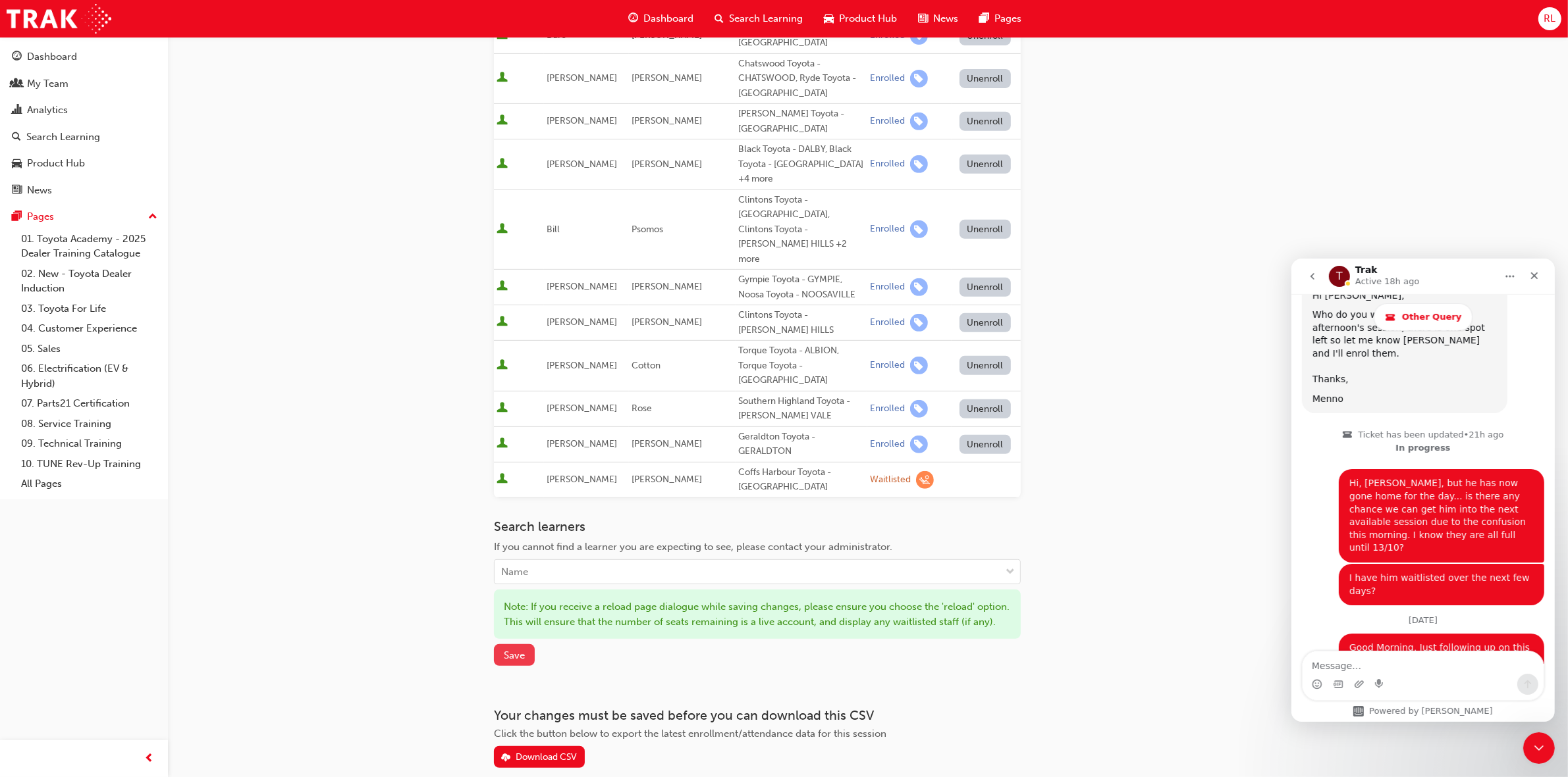
click at [516, 650] on span "Save" at bounding box center [514, 655] width 21 height 11
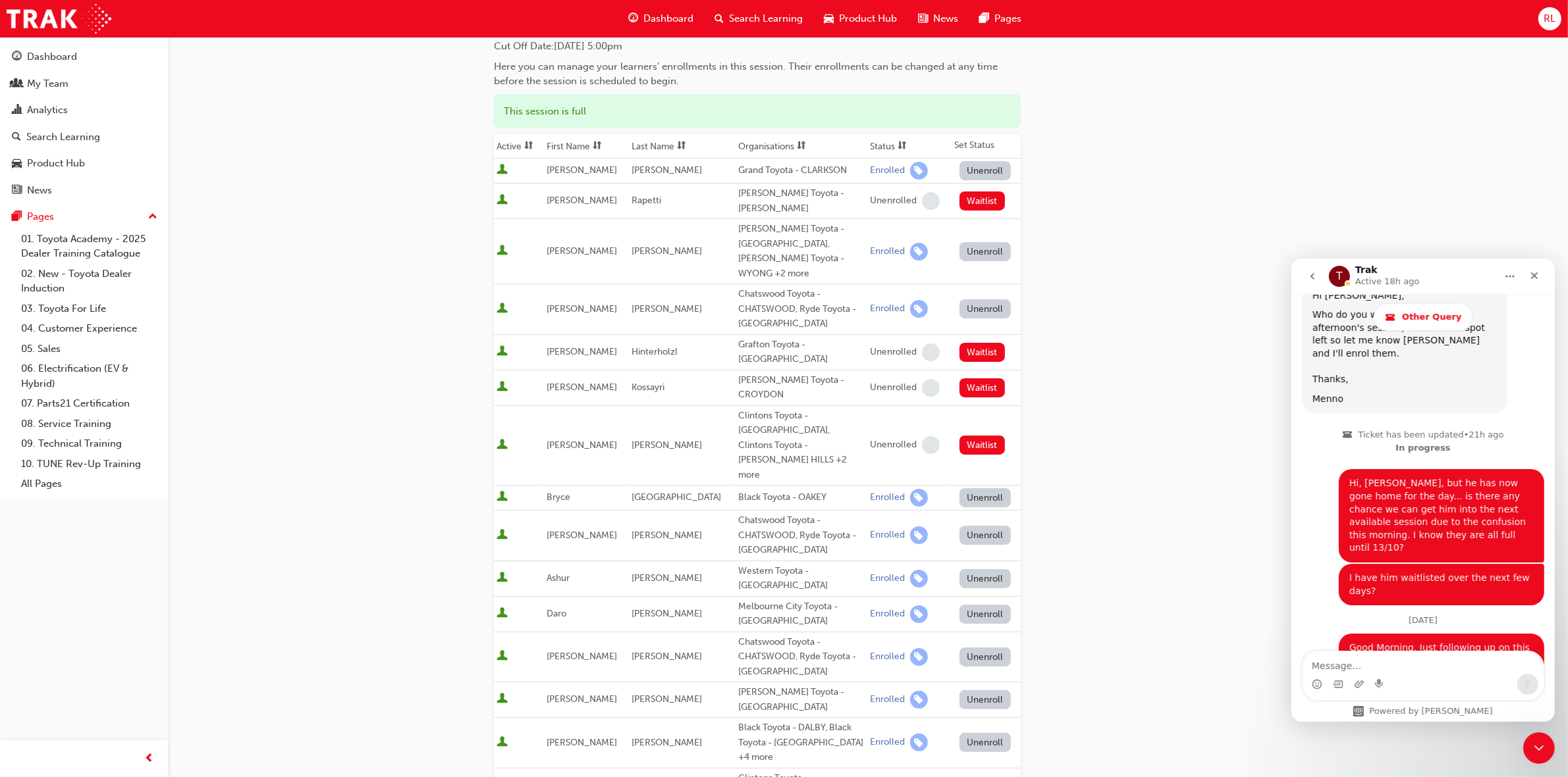
scroll to position [0, 0]
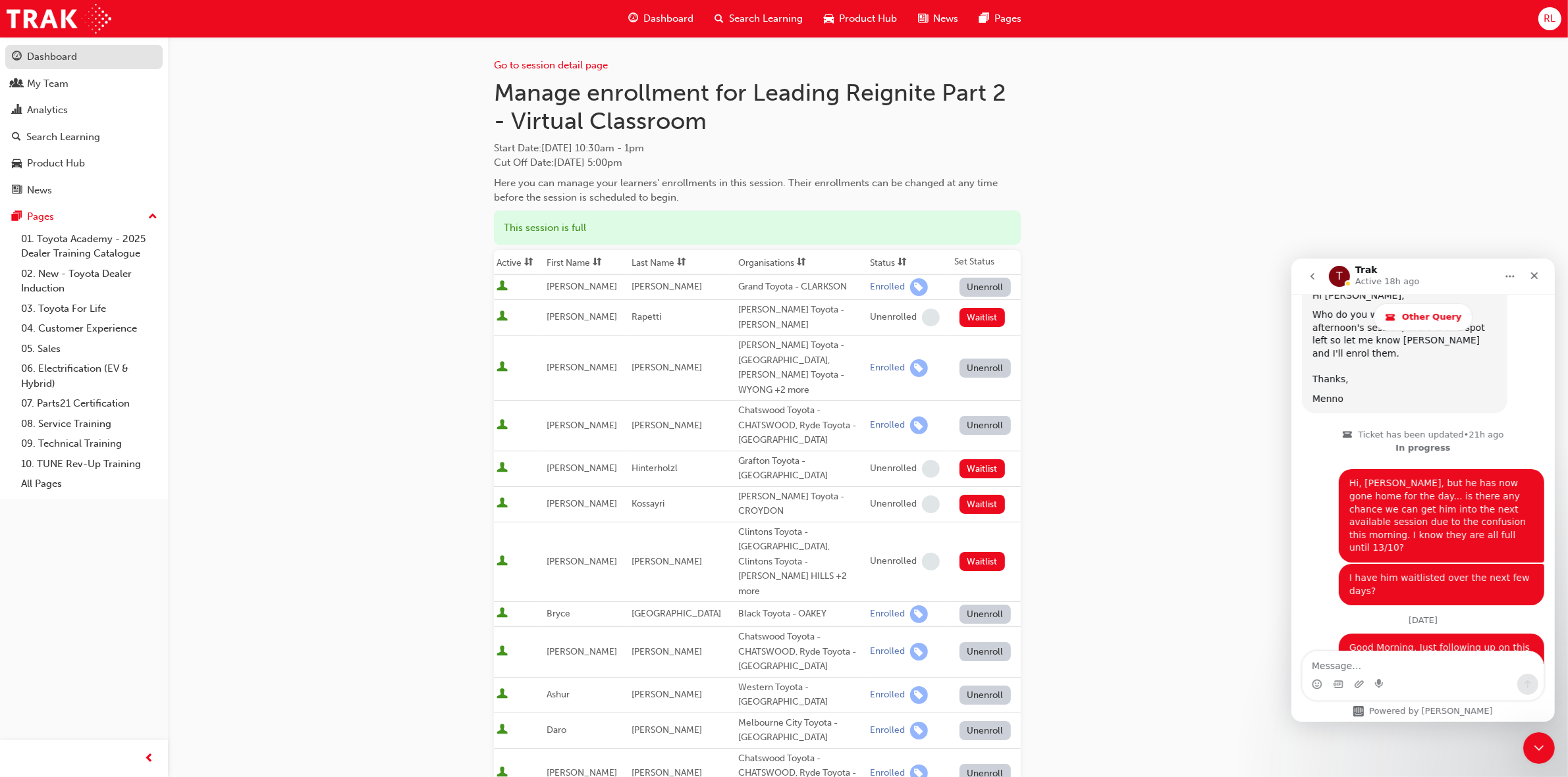
click at [64, 60] on div "Dashboard" at bounding box center [52, 56] width 50 height 15
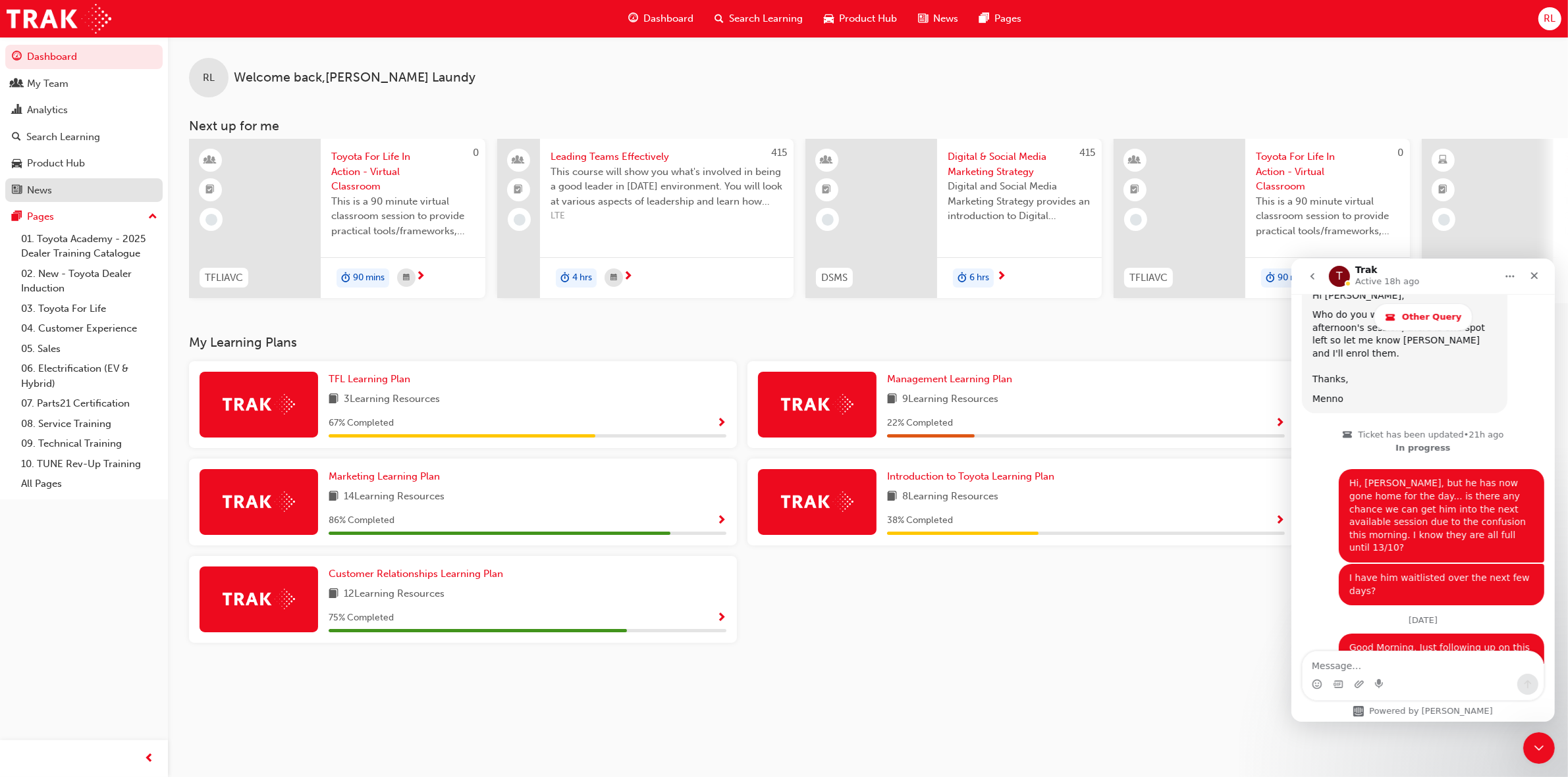
click at [32, 189] on div "News" at bounding box center [40, 190] width 25 height 15
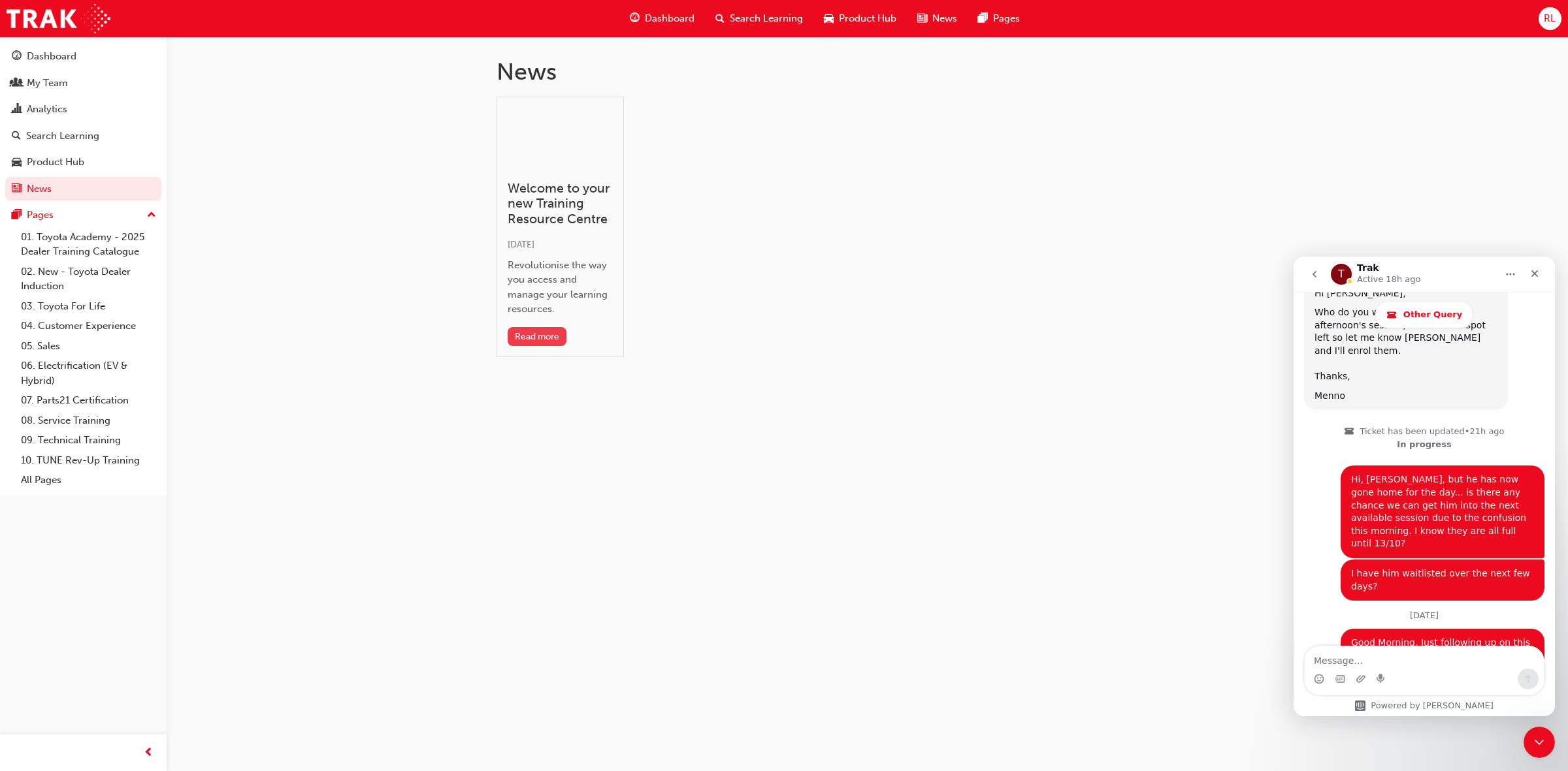
click at [541, 335] on button "Read more" at bounding box center [537, 337] width 59 height 19
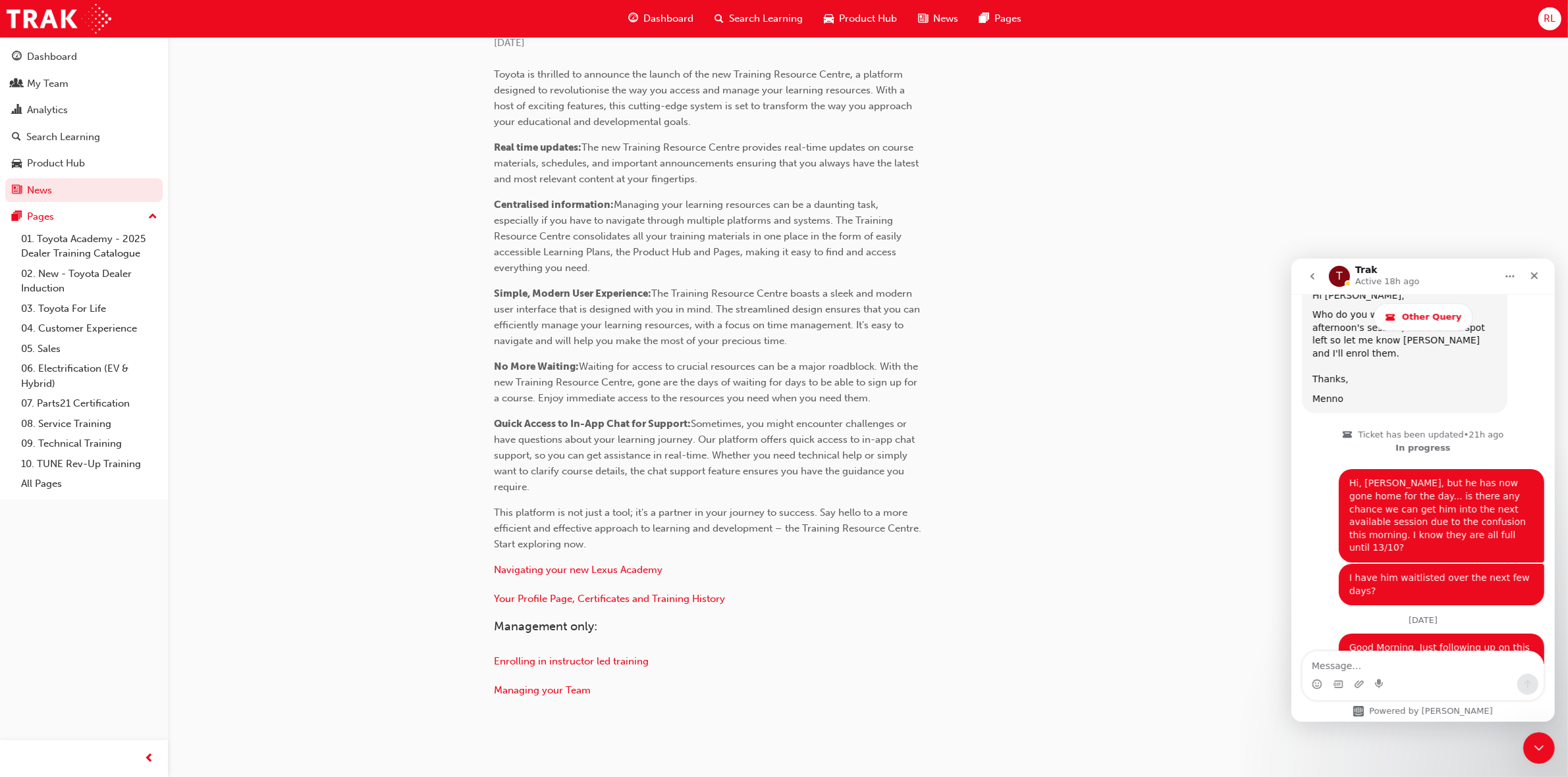
scroll to position [371, 0]
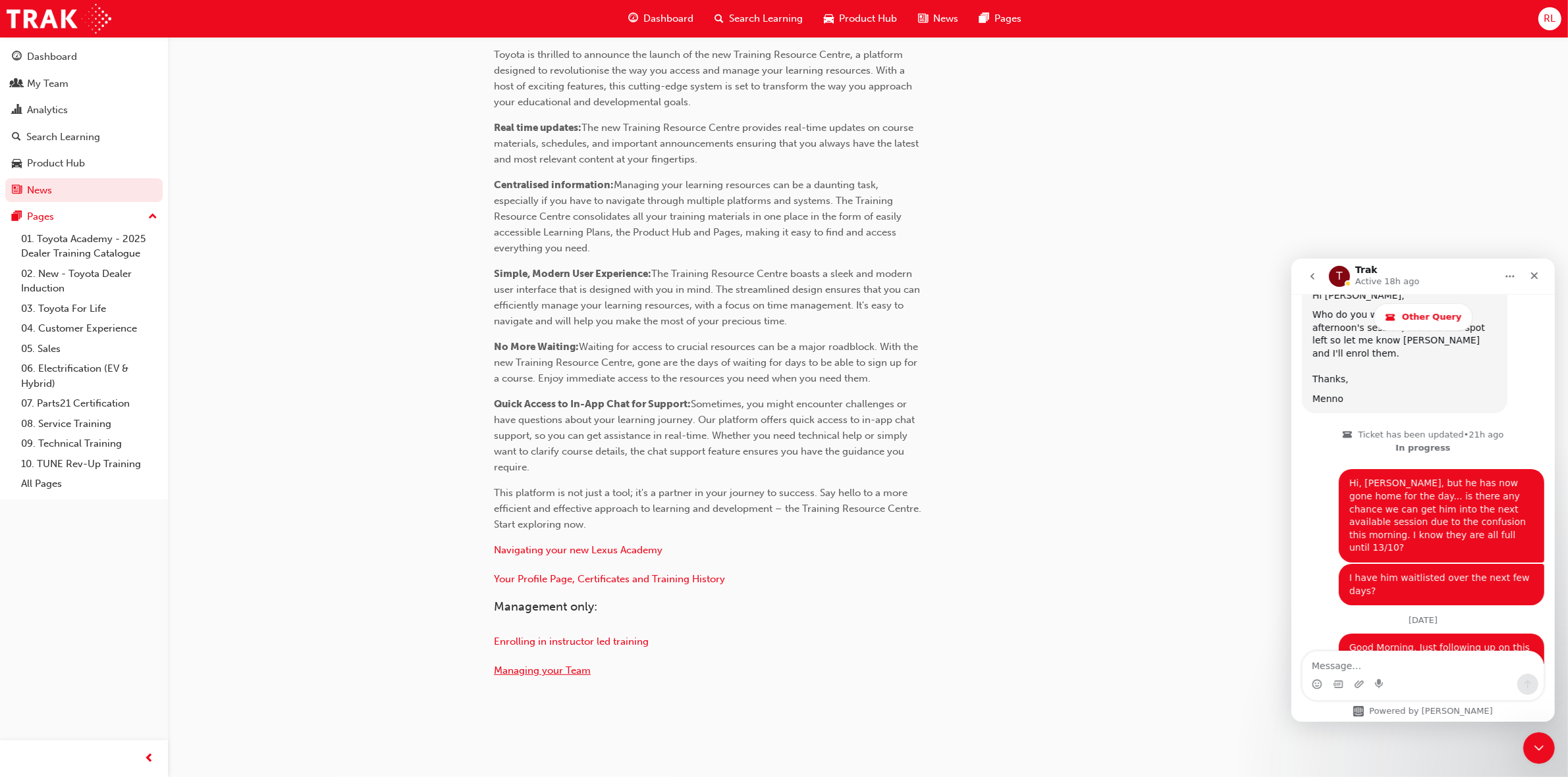
click at [527, 670] on span "Managing your Team" at bounding box center [542, 670] width 97 height 11
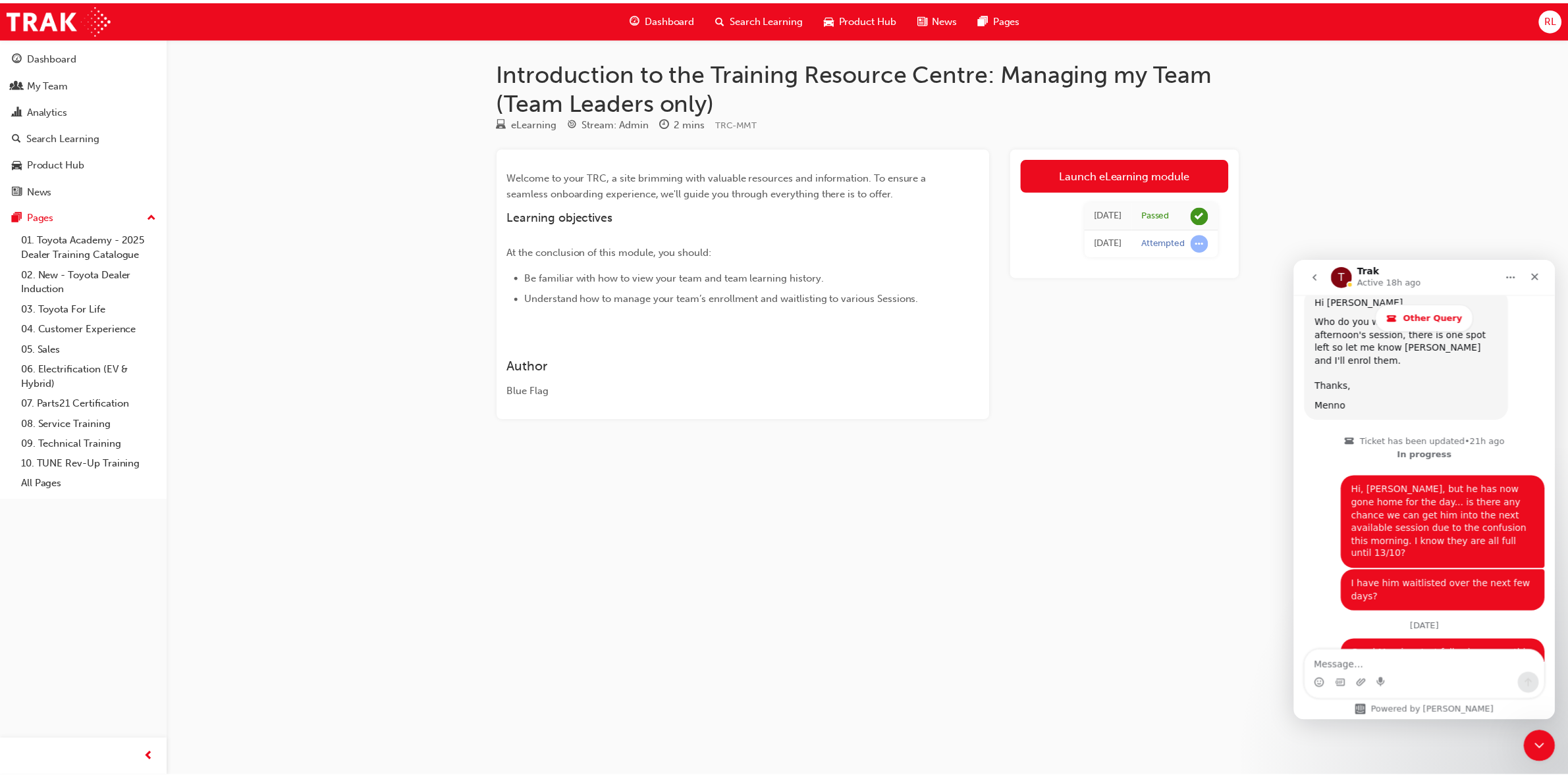
scroll to position [853, 0]
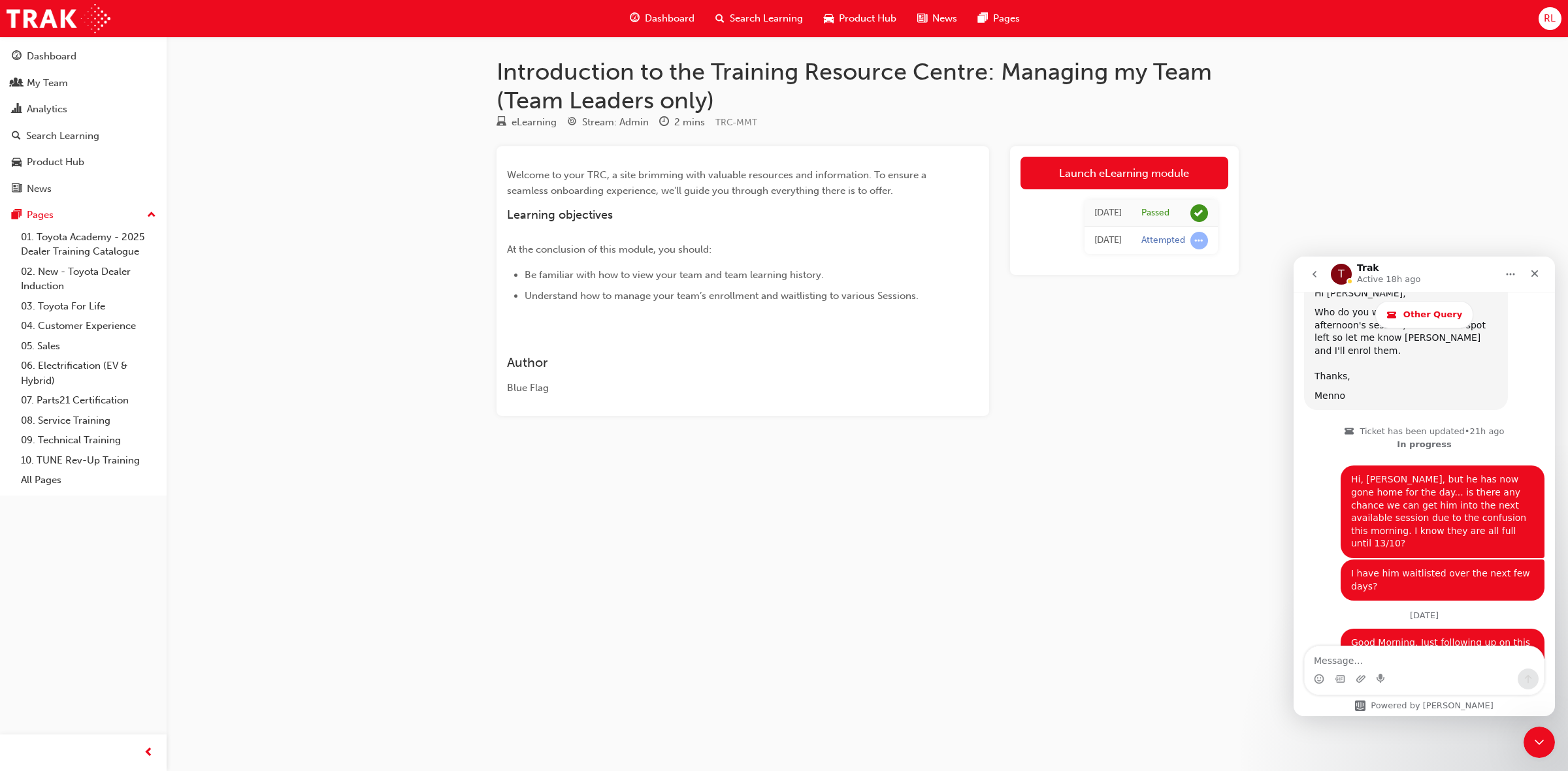
click at [1549, 18] on span "RL" at bounding box center [1549, 18] width 11 height 15
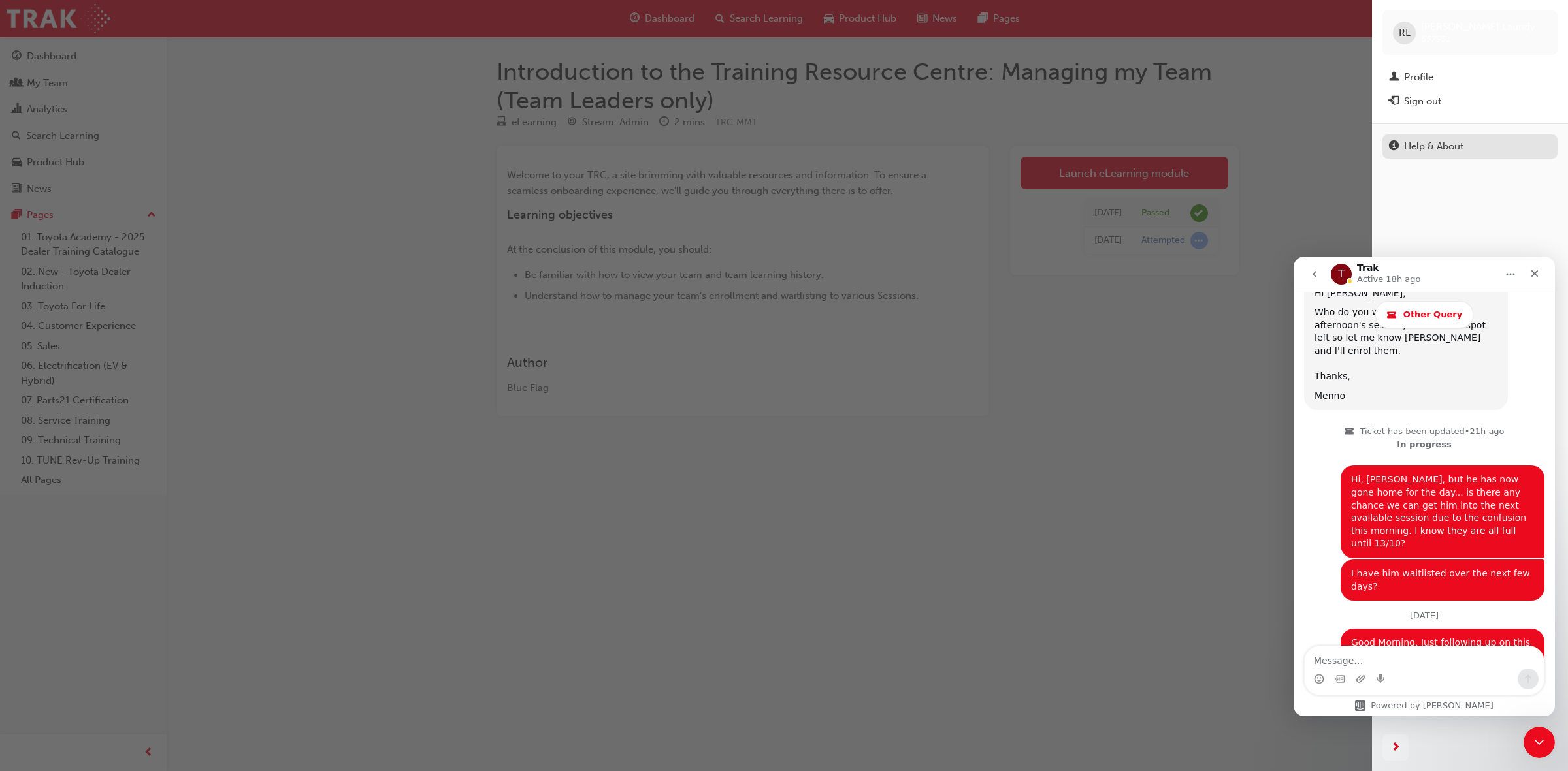
click at [1451, 147] on div "Help & About" at bounding box center [1434, 146] width 59 height 15
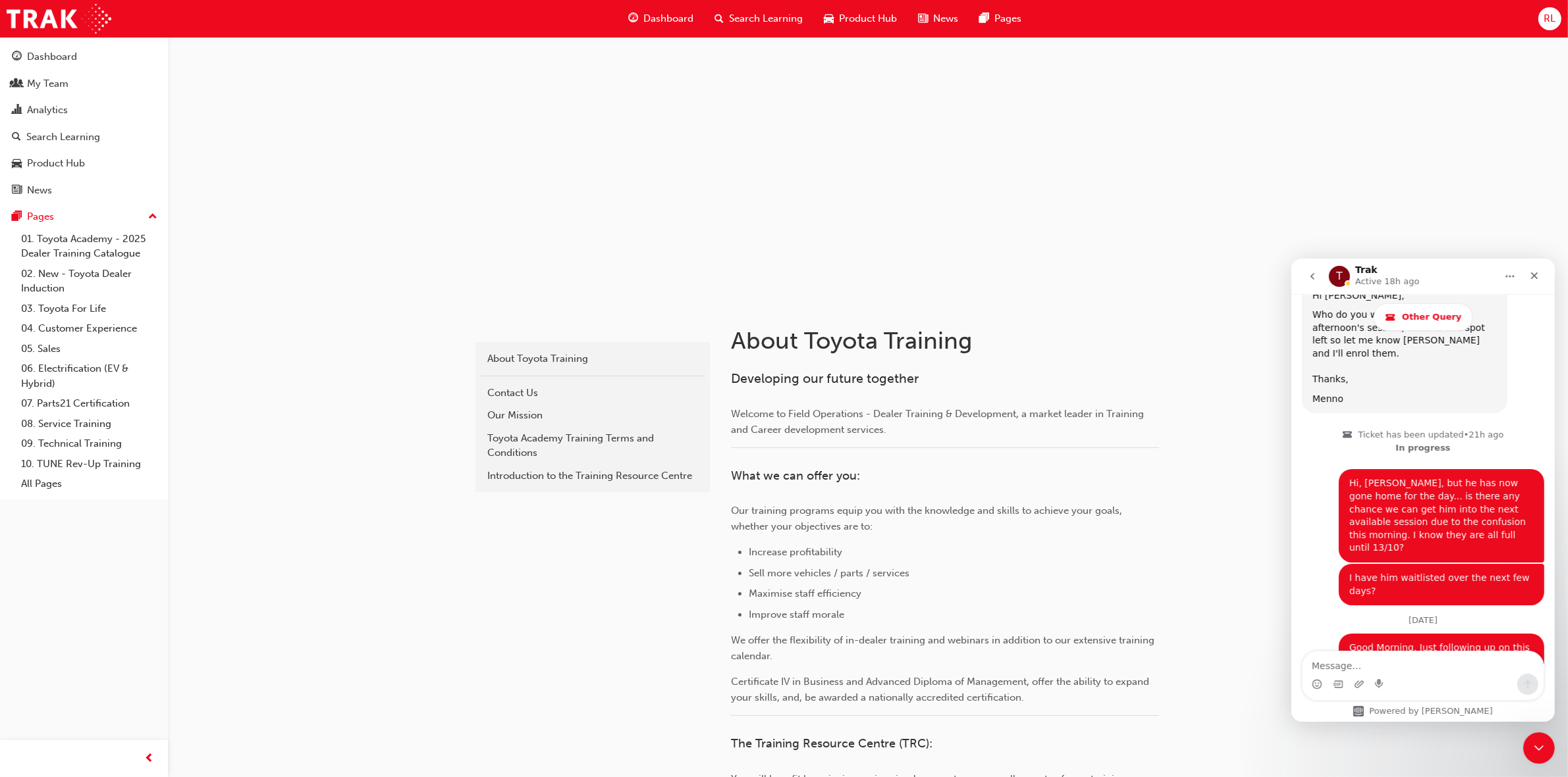
click at [560, 471] on div "Introduction to the Training Resource Centre" at bounding box center [593, 476] width 211 height 15
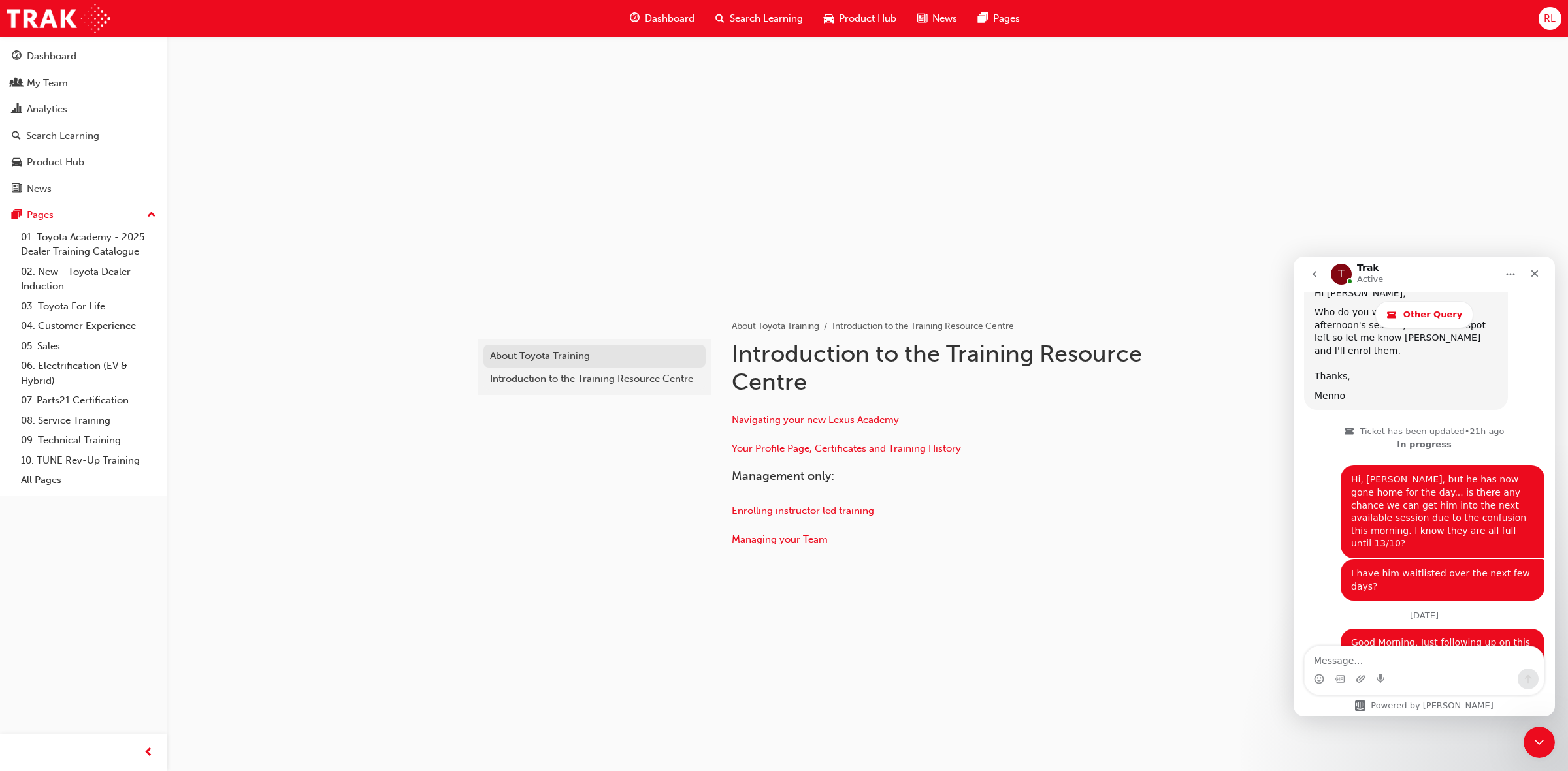
click at [525, 358] on div "About Toyota Training" at bounding box center [594, 355] width 209 height 15
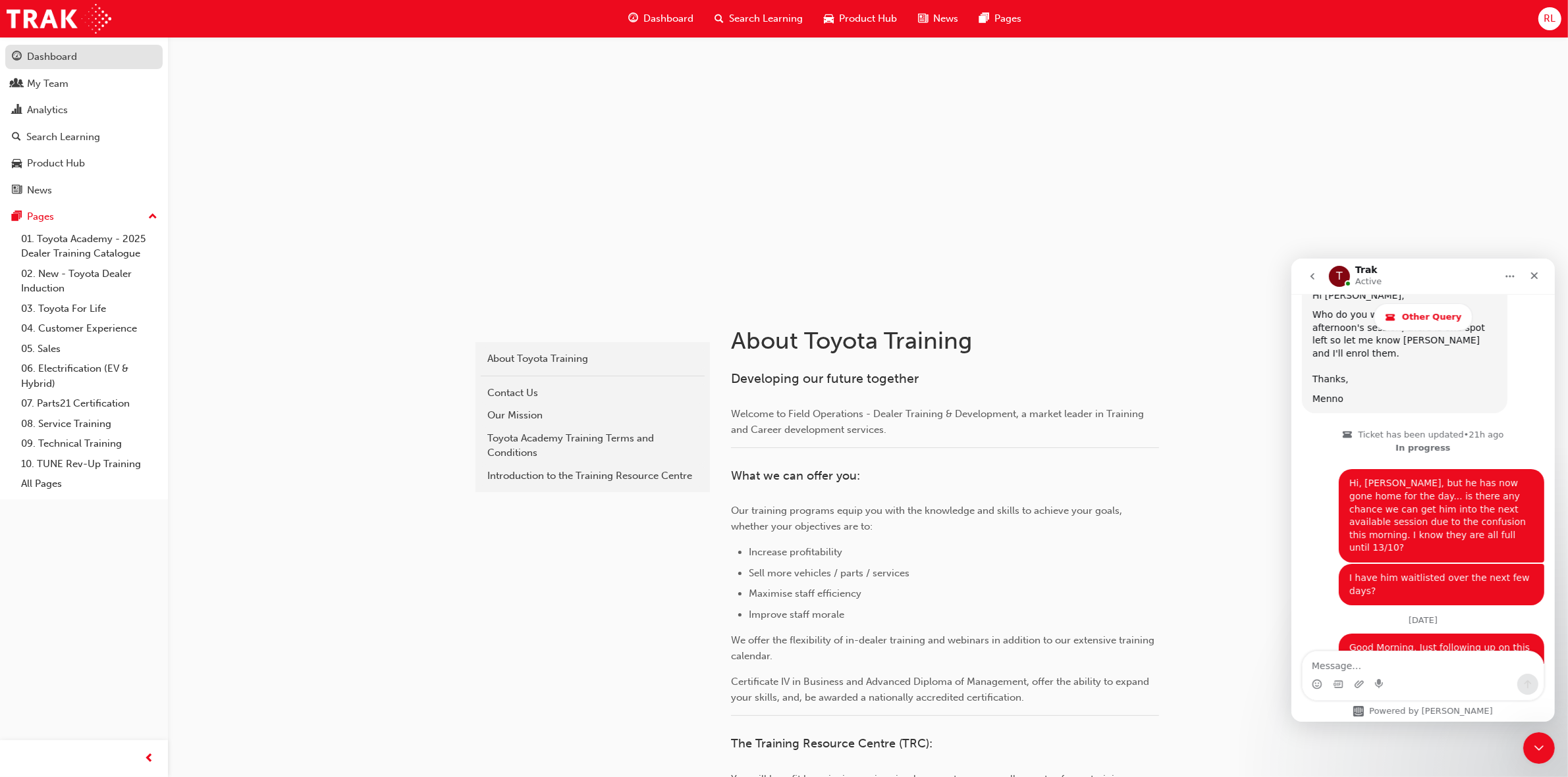
click at [83, 63] on div "Dashboard" at bounding box center [83, 56] width 144 height 17
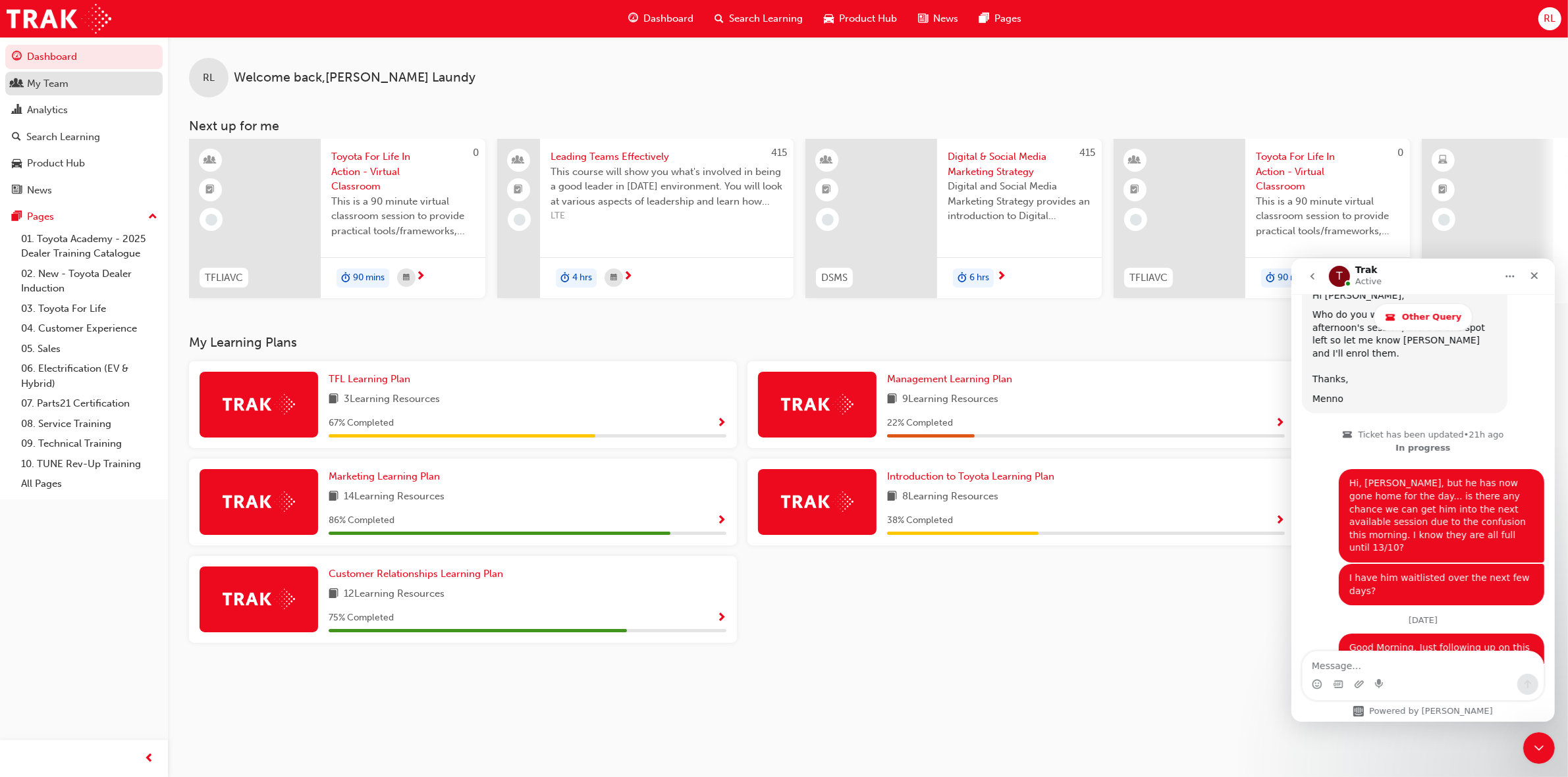
click at [67, 92] on link "My Team" at bounding box center [83, 84] width 157 height 25
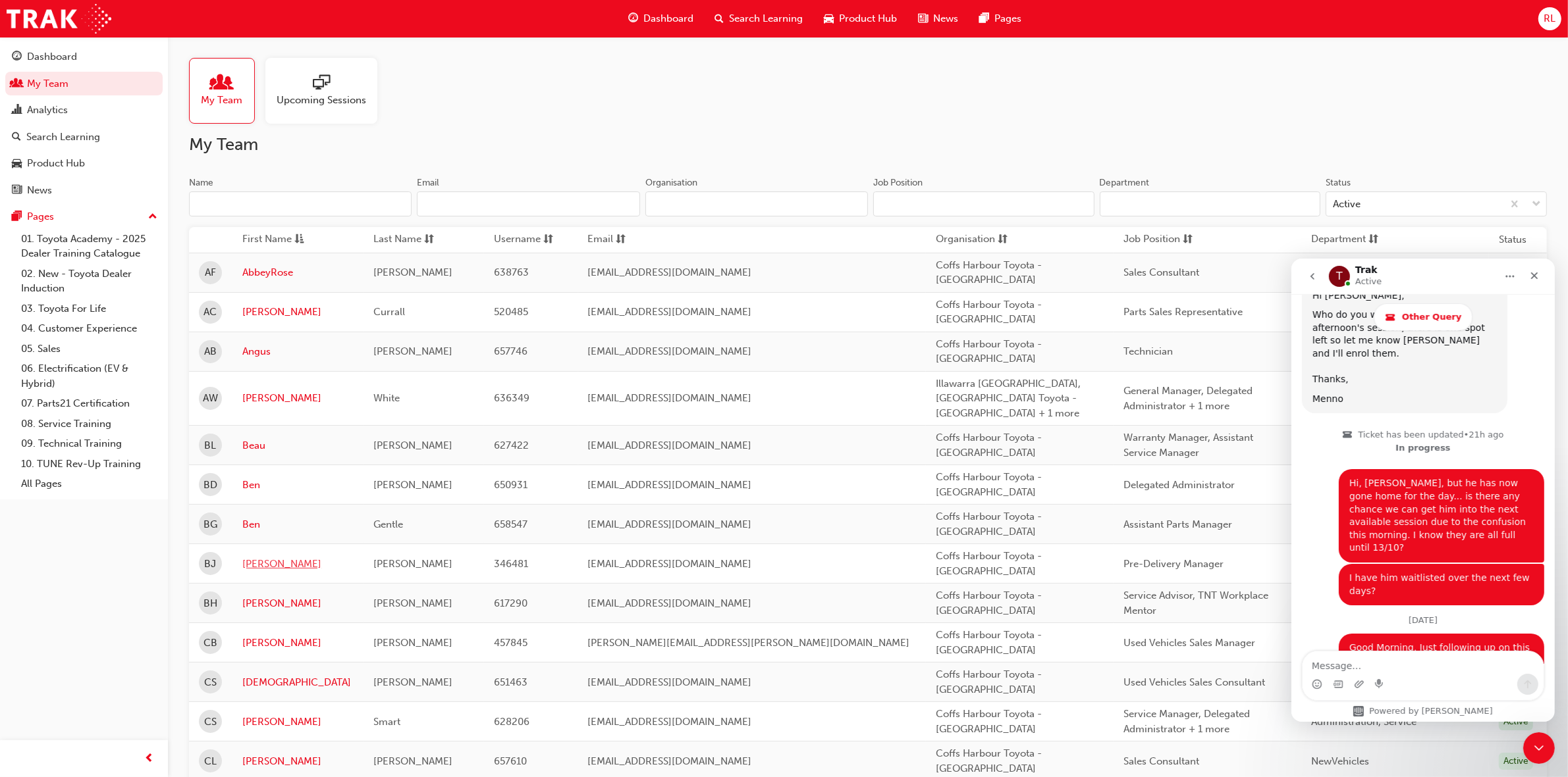
click at [267, 561] on link "[PERSON_NAME]" at bounding box center [298, 564] width 112 height 15
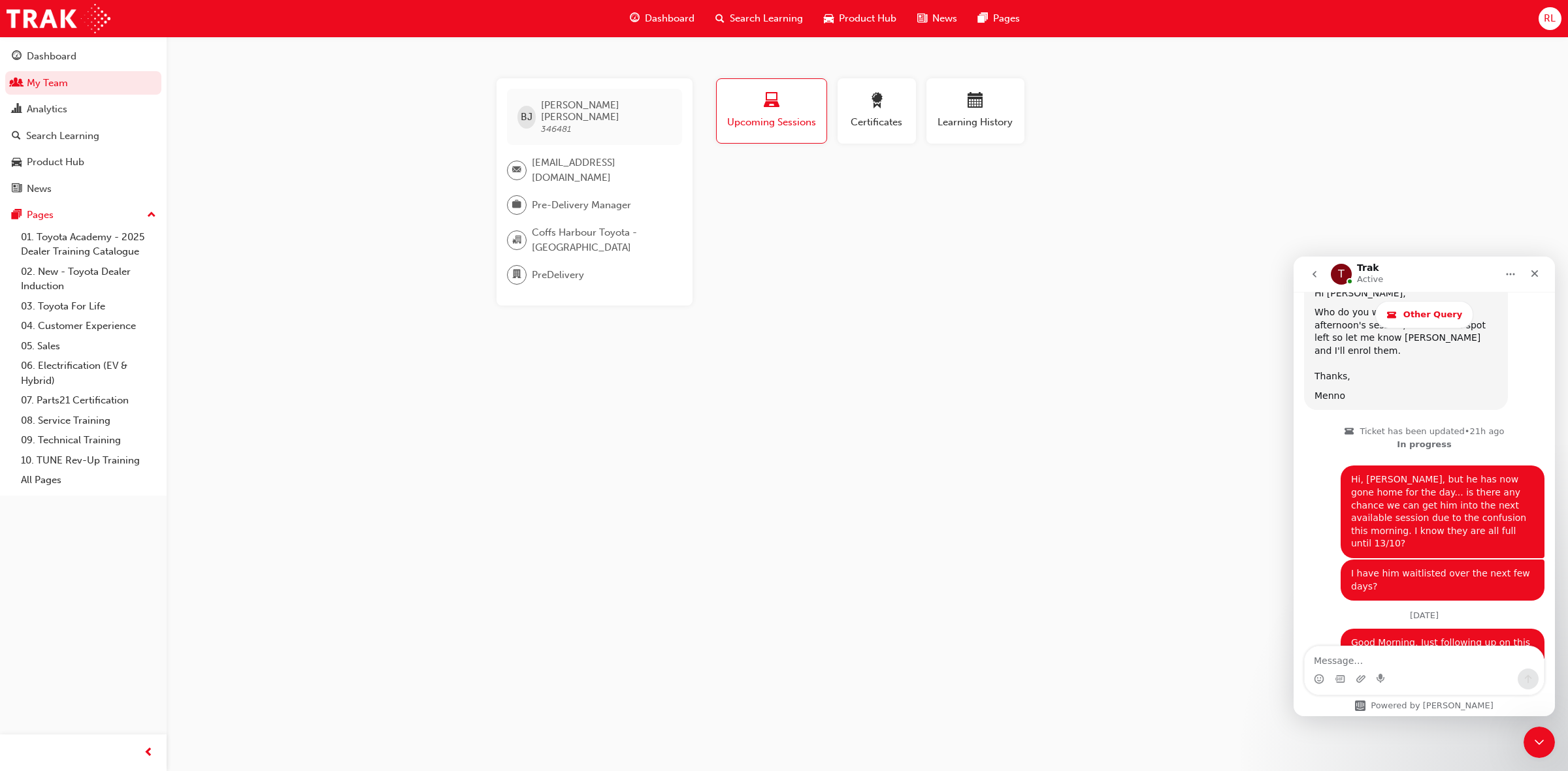
click at [515, 163] on span "email-icon" at bounding box center [517, 170] width 9 height 17
click at [553, 166] on span "pre-delivery@skinnermotors.com.au" at bounding box center [601, 170] width 139 height 30
click at [1313, 284] on button "go back" at bounding box center [1314, 274] width 24 height 24
click at [1313, 280] on button "go back" at bounding box center [1314, 274] width 24 height 24
